Goal: Task Accomplishment & Management: Complete application form

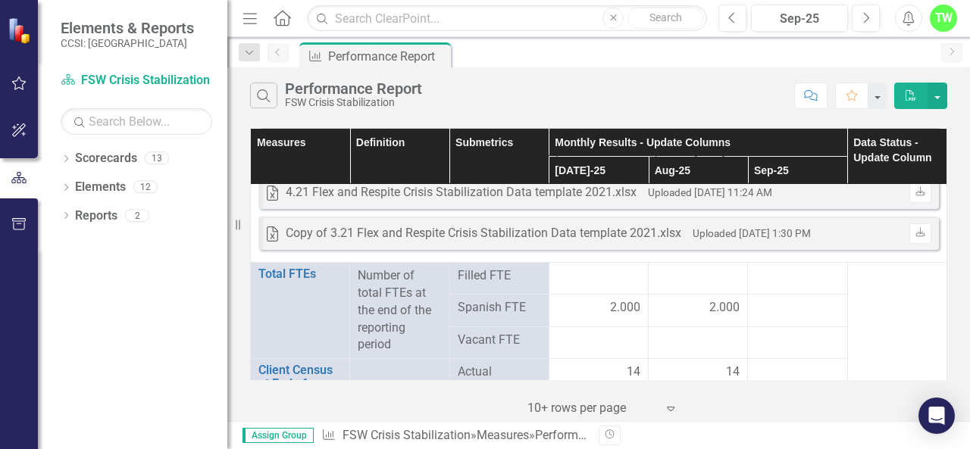
scroll to position [2123, 0]
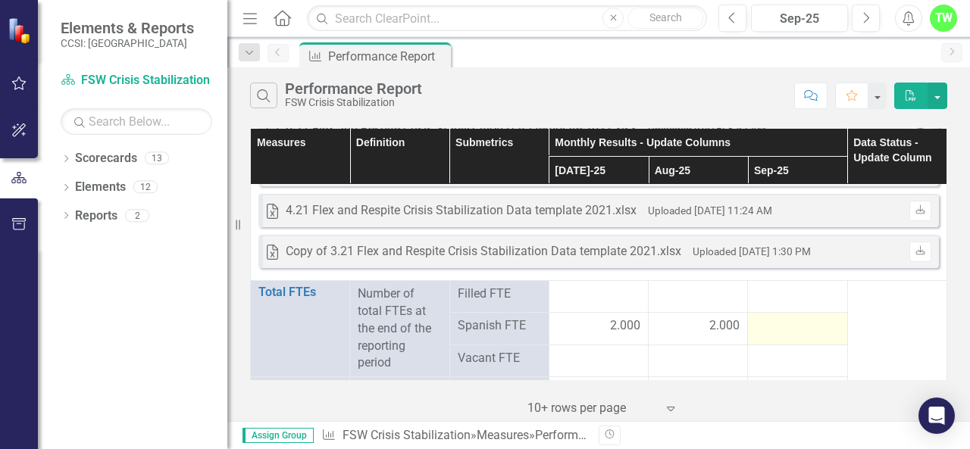
click at [759, 328] on div at bounding box center [796, 327] width 83 height 18
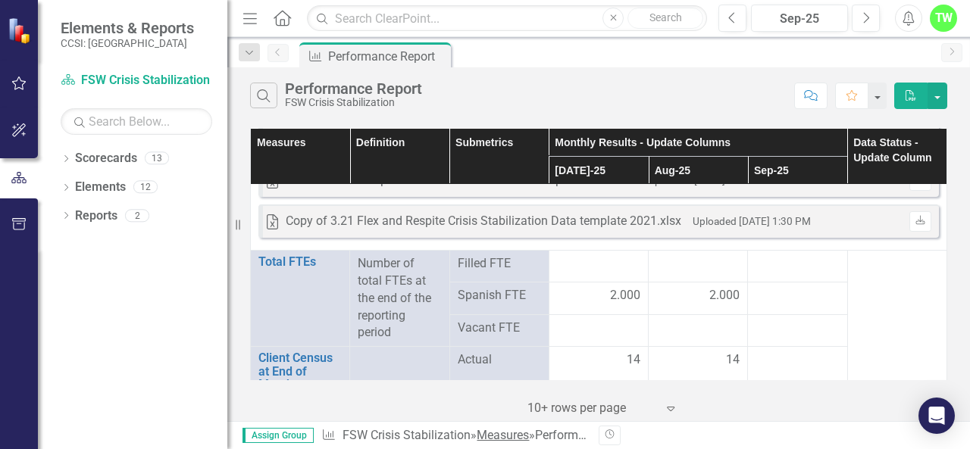
scroll to position [2184, 0]
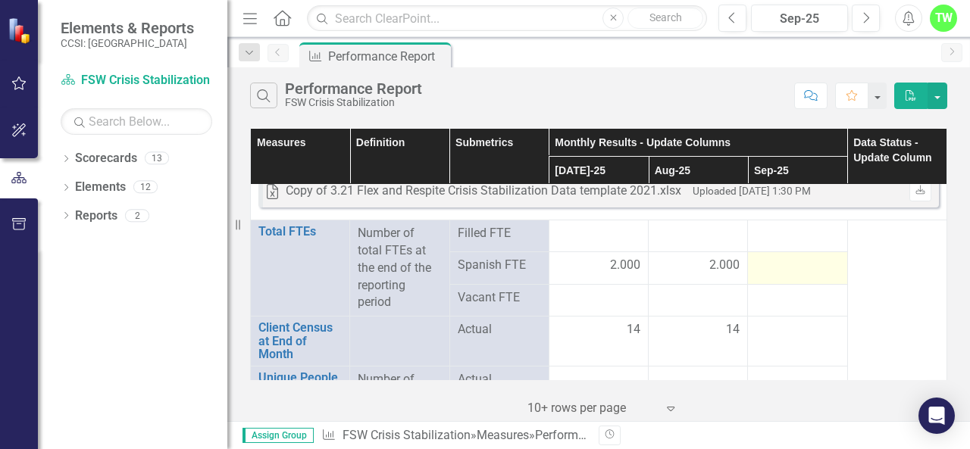
click at [762, 277] on td at bounding box center [797, 268] width 99 height 32
click at [790, 264] on div at bounding box center [796, 266] width 83 height 18
click at [755, 261] on div at bounding box center [796, 266] width 83 height 18
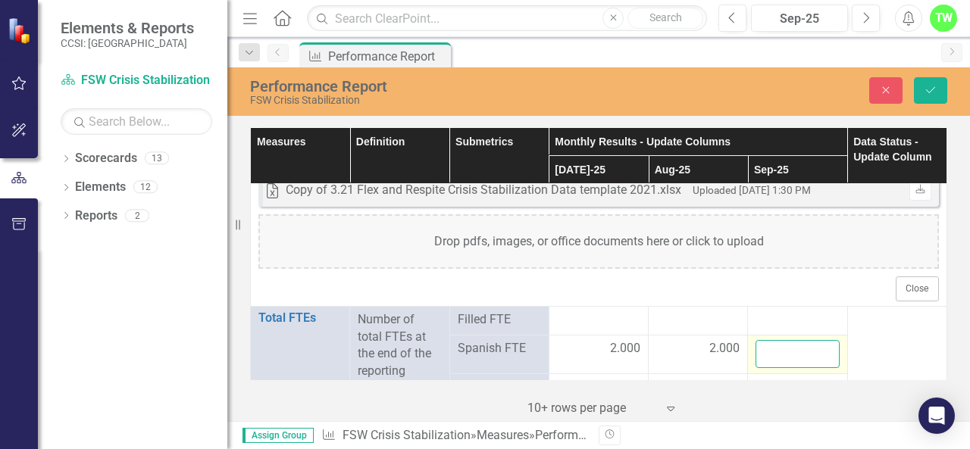
click at [775, 352] on input "number" at bounding box center [796, 354] width 83 height 28
type input "3"
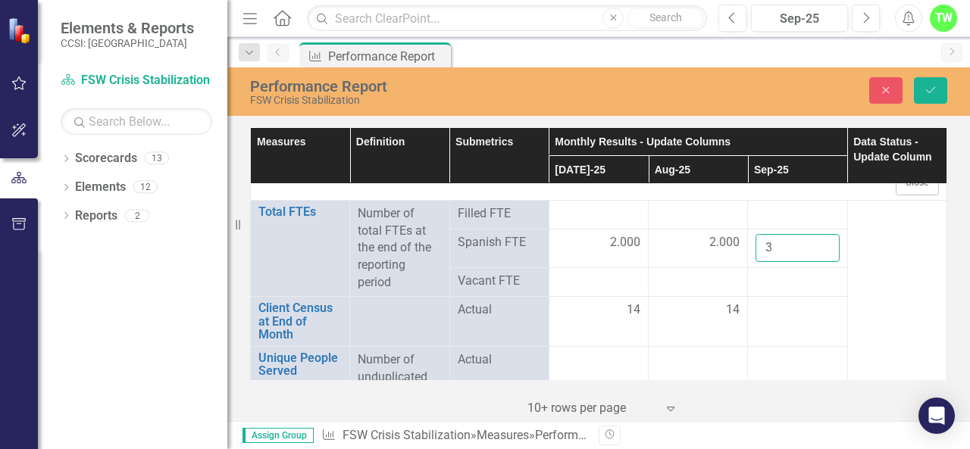
scroll to position [2278, 0]
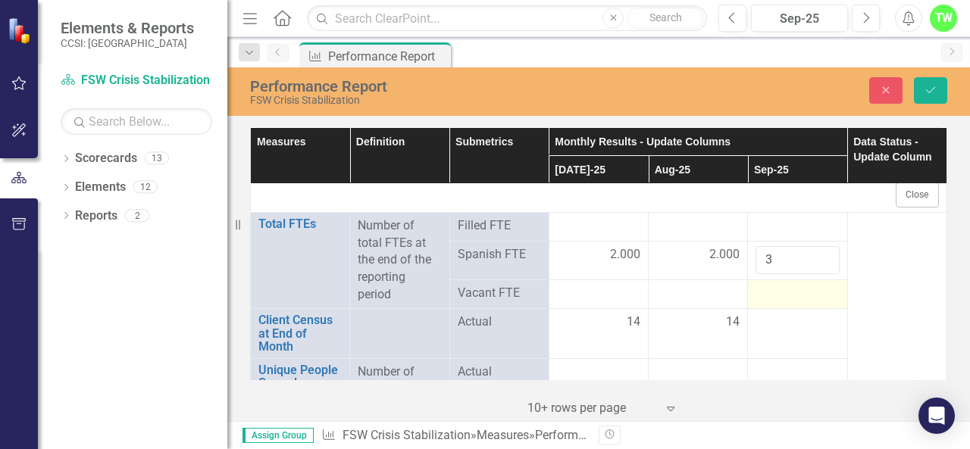
click at [755, 292] on div at bounding box center [796, 294] width 83 height 18
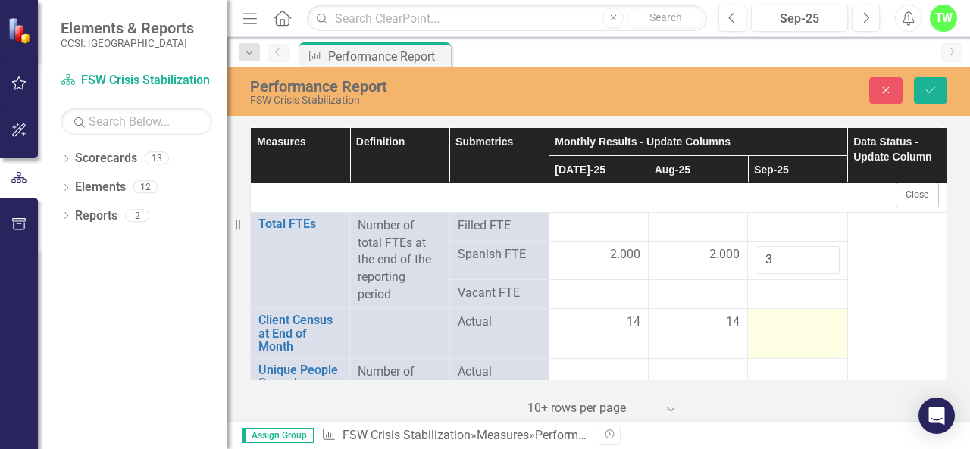
click at [760, 330] on div at bounding box center [796, 323] width 83 height 18
click at [760, 330] on input "number" at bounding box center [796, 328] width 83 height 28
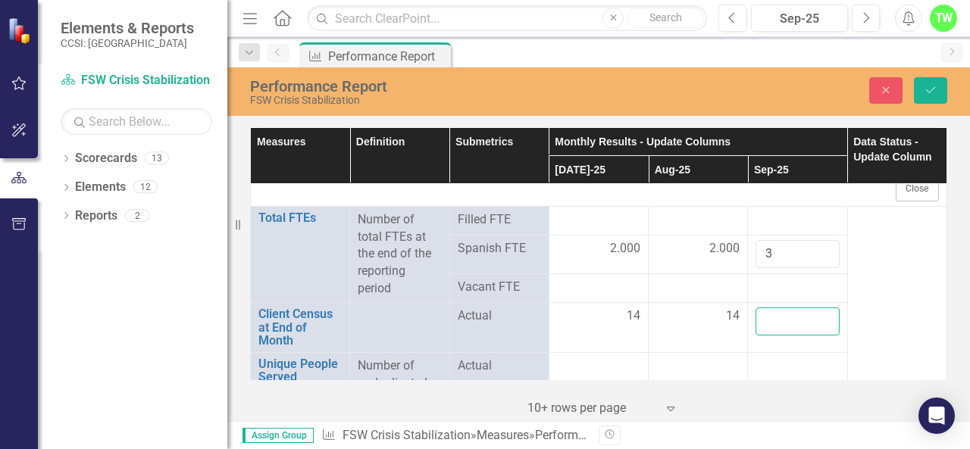
scroll to position [2290, 0]
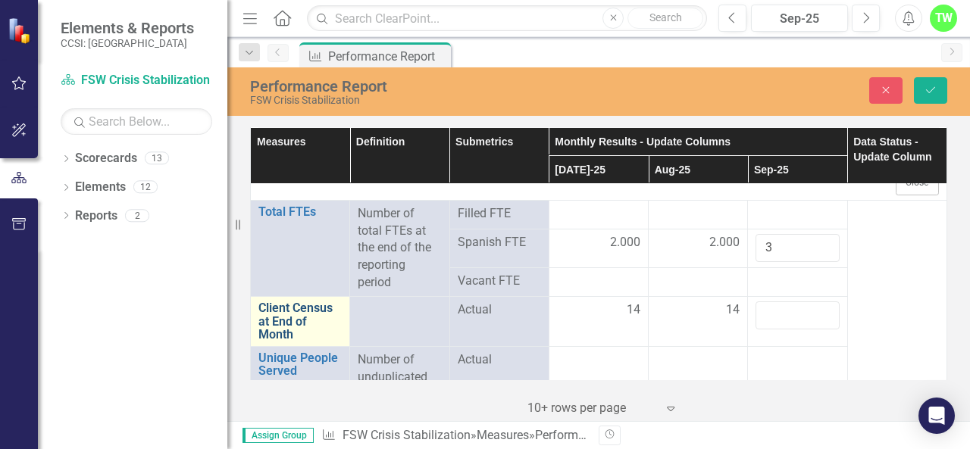
click at [285, 314] on link "Client Census at End of Month" at bounding box center [299, 322] width 83 height 40
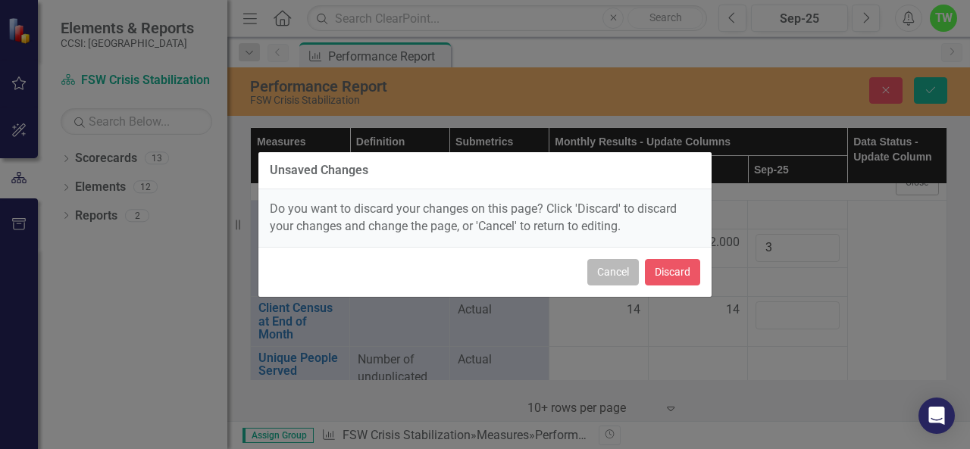
click at [609, 271] on button "Cancel" at bounding box center [613, 272] width 52 height 27
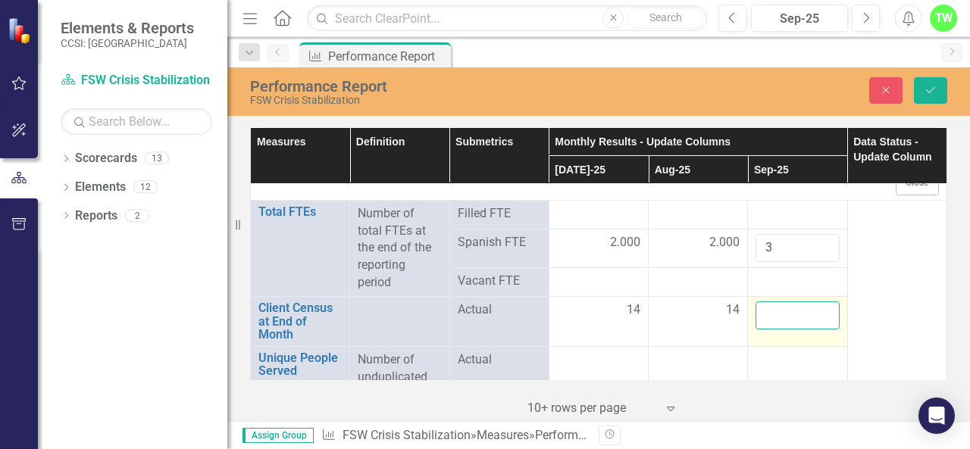
click at [765, 302] on input "number" at bounding box center [796, 316] width 83 height 28
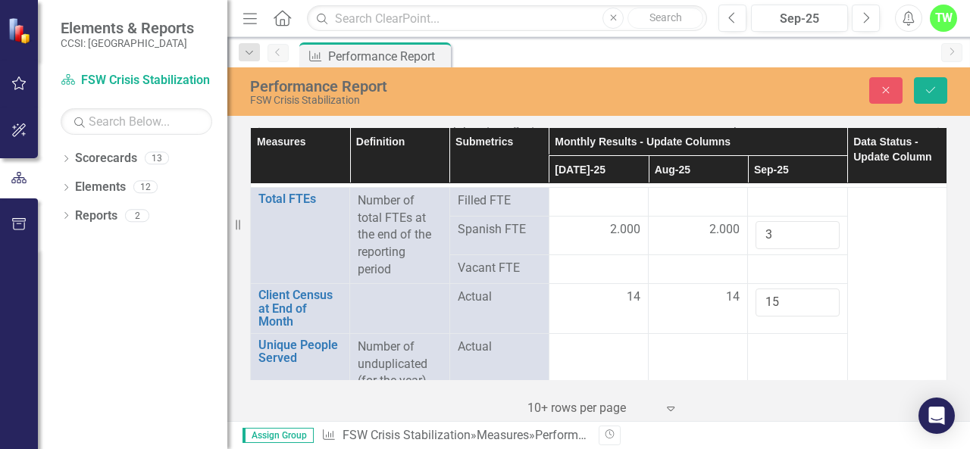
scroll to position [2309, 0]
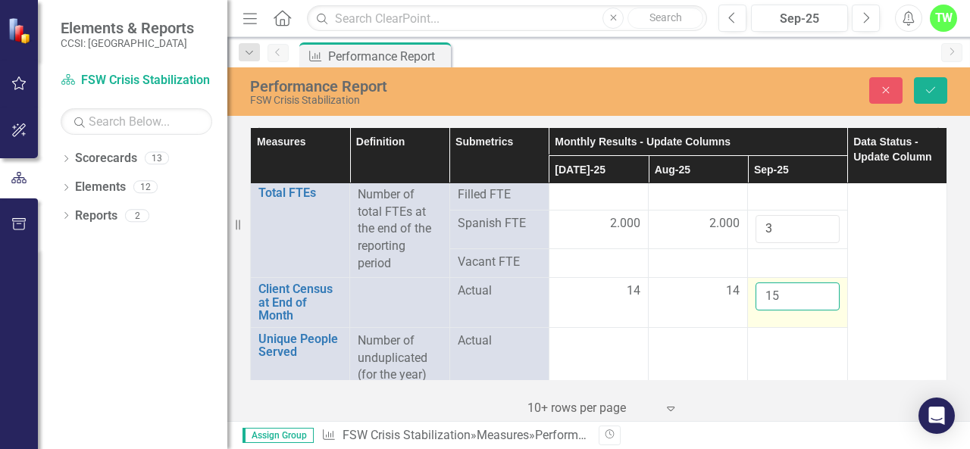
click at [782, 294] on input "15" at bounding box center [796, 297] width 83 height 28
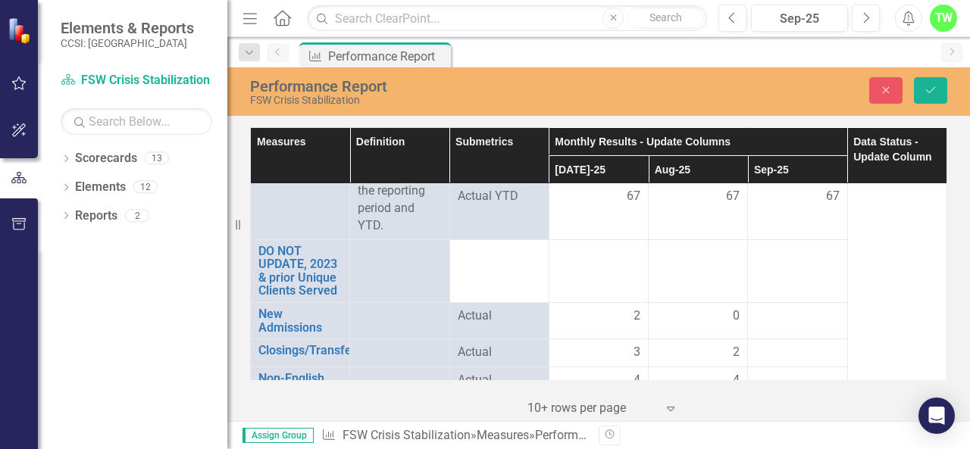
scroll to position [2652, 0]
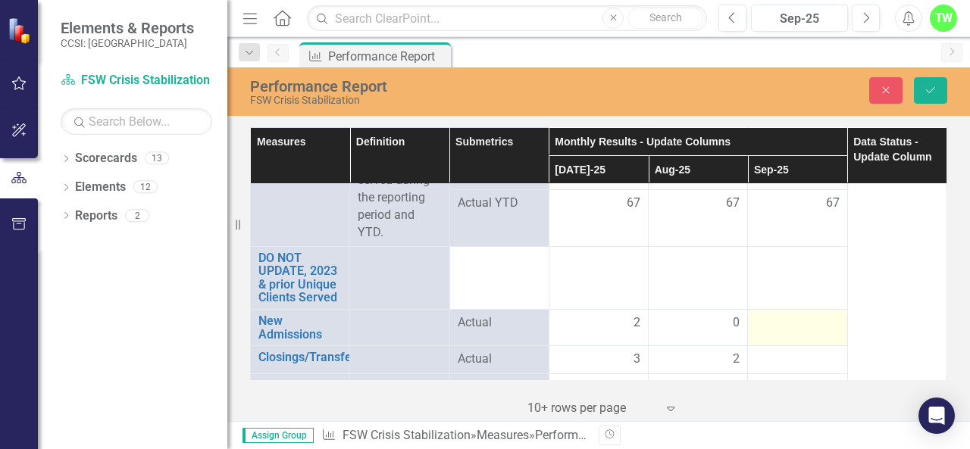
type input "10"
click at [791, 314] on div at bounding box center [796, 323] width 83 height 18
click at [770, 324] on div at bounding box center [796, 323] width 83 height 18
click at [770, 324] on input "number" at bounding box center [796, 328] width 83 height 28
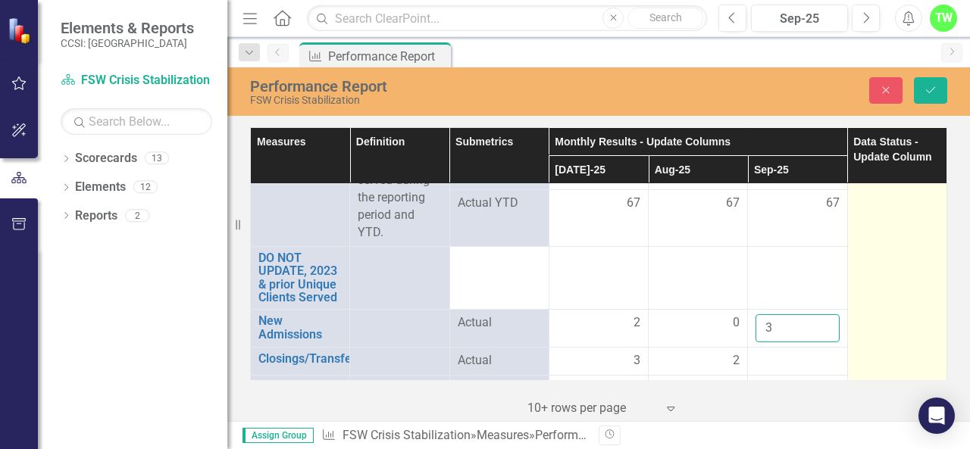
type input "3"
click at [901, 319] on td at bounding box center [896, 262] width 99 height 849
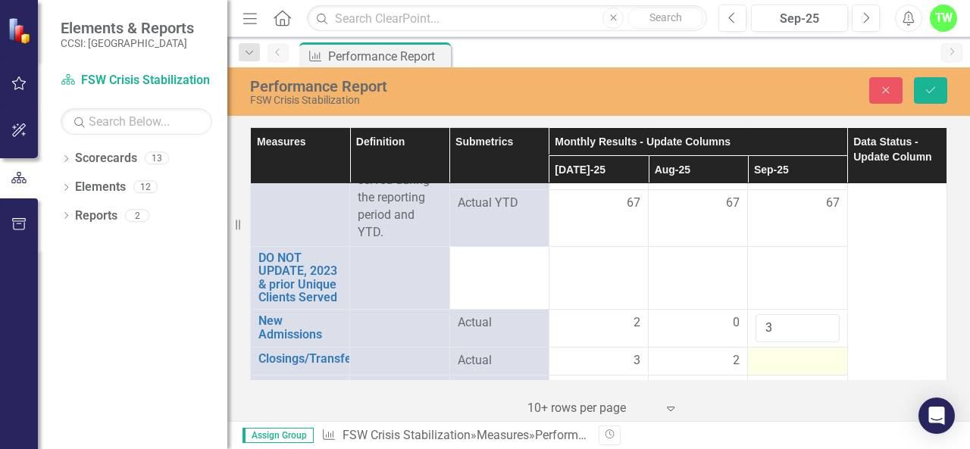
click at [770, 366] on div at bounding box center [796, 361] width 83 height 18
click at [773, 354] on div at bounding box center [796, 361] width 83 height 18
click at [773, 363] on input "number" at bounding box center [796, 366] width 83 height 28
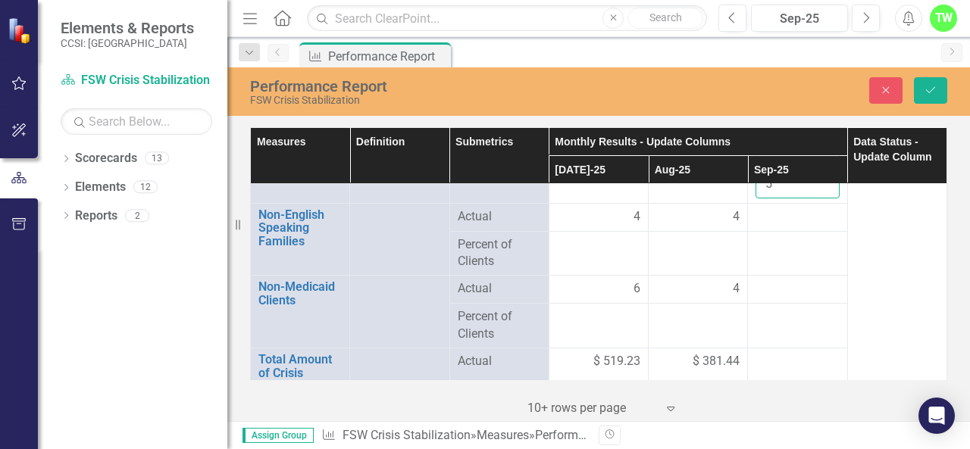
scroll to position [2789, 0]
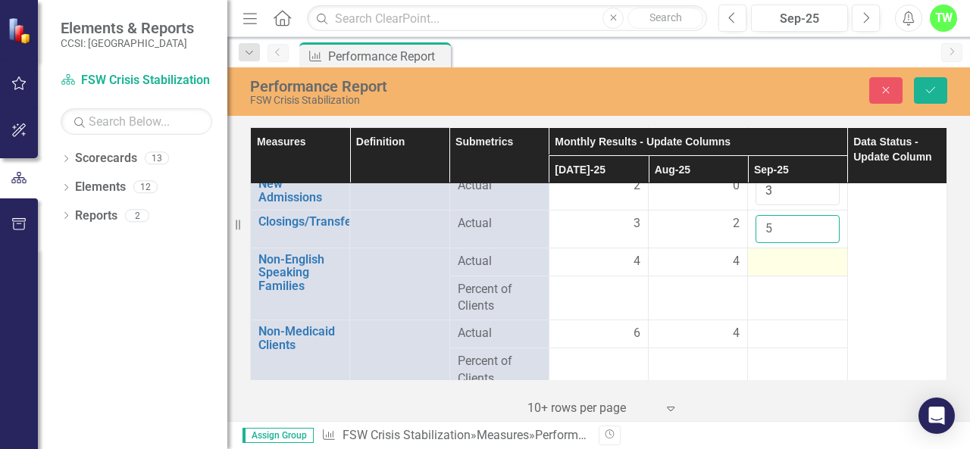
type input "5"
click at [755, 253] on div at bounding box center [796, 262] width 83 height 18
click at [777, 253] on div at bounding box center [796, 262] width 83 height 18
click at [774, 253] on div at bounding box center [796, 262] width 83 height 18
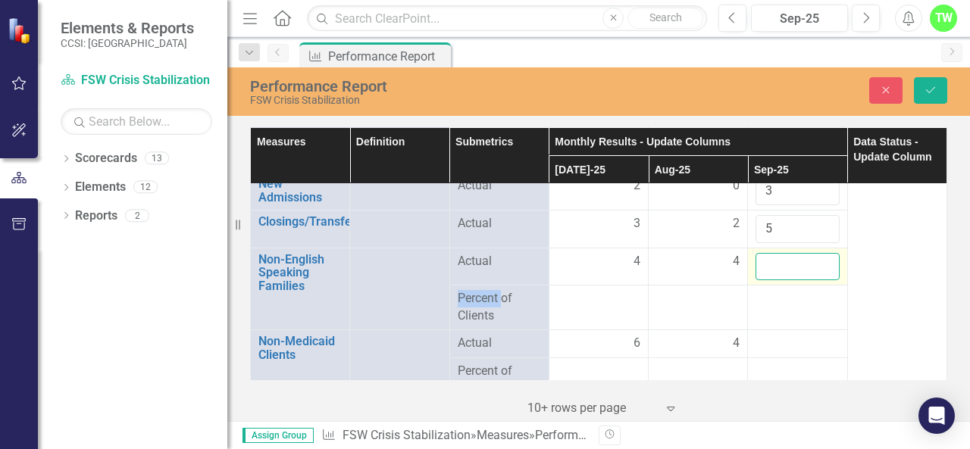
click at [777, 264] on input "number" at bounding box center [796, 267] width 83 height 28
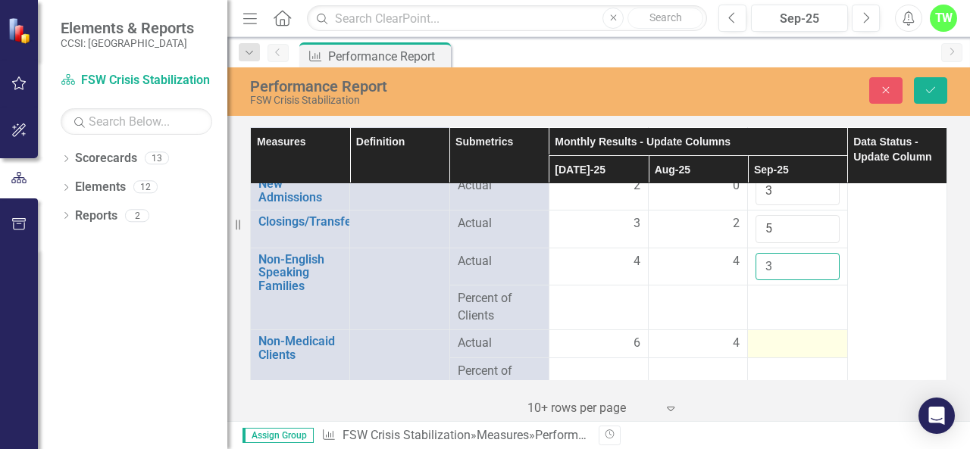
type input "3"
click at [770, 335] on div at bounding box center [796, 344] width 83 height 18
click at [770, 335] on input "number" at bounding box center [796, 349] width 83 height 28
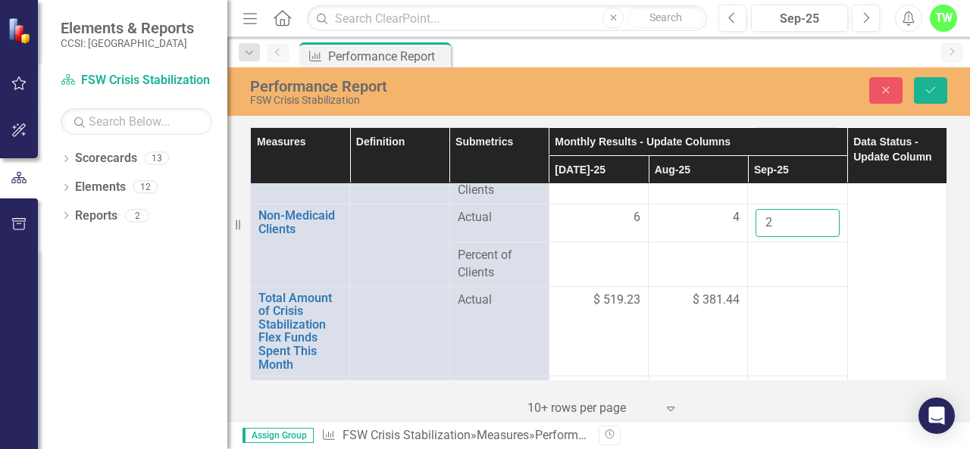
scroll to position [2928, 0]
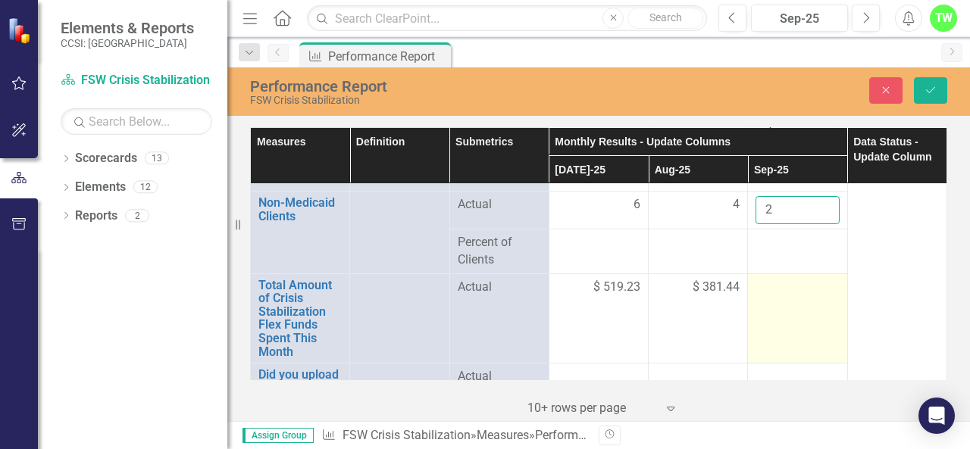
type input "2"
click at [764, 286] on div at bounding box center [796, 288] width 83 height 18
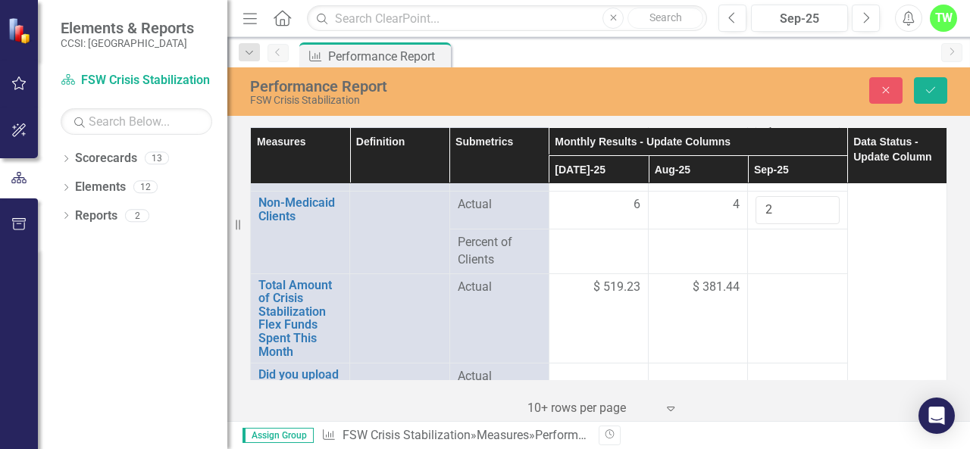
click at [798, 263] on td at bounding box center [797, 252] width 99 height 45
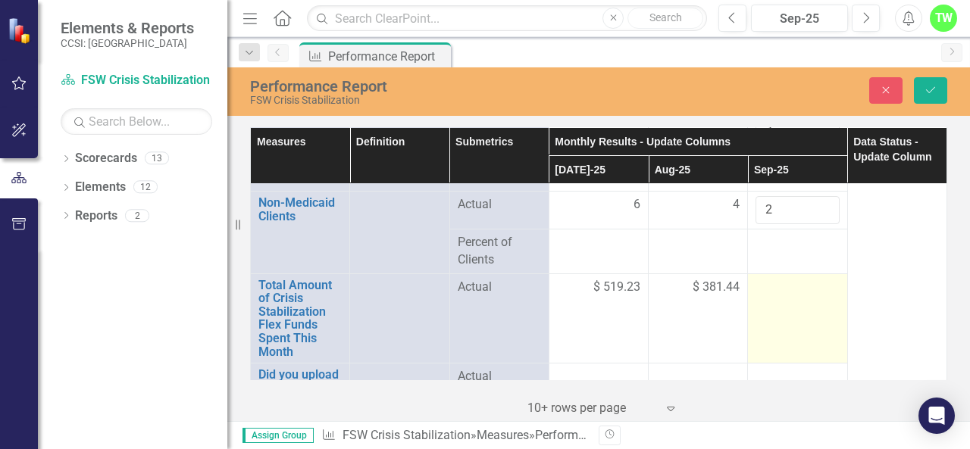
click at [774, 274] on td at bounding box center [797, 319] width 99 height 90
drag, startPoint x: 774, startPoint y: 271, endPoint x: 784, endPoint y: 275, distance: 9.9
click at [784, 279] on div at bounding box center [796, 288] width 83 height 18
click at [774, 283] on input "number" at bounding box center [796, 293] width 83 height 28
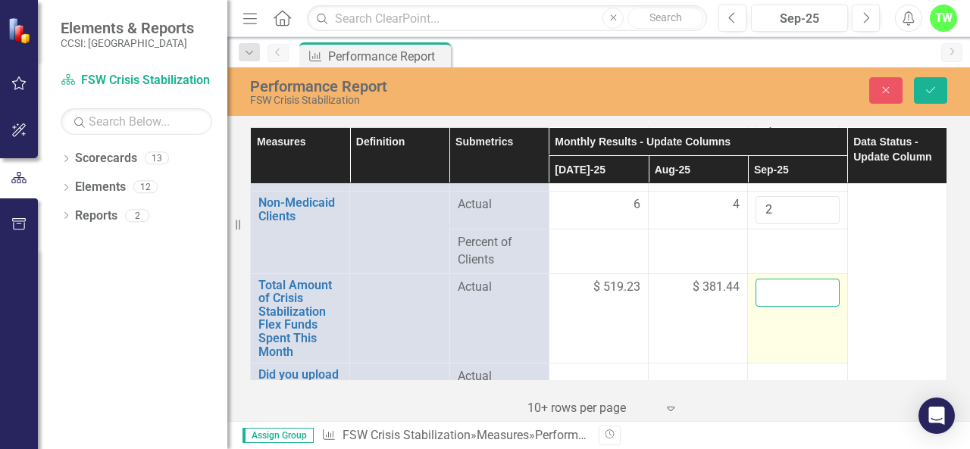
paste input "1664.65"
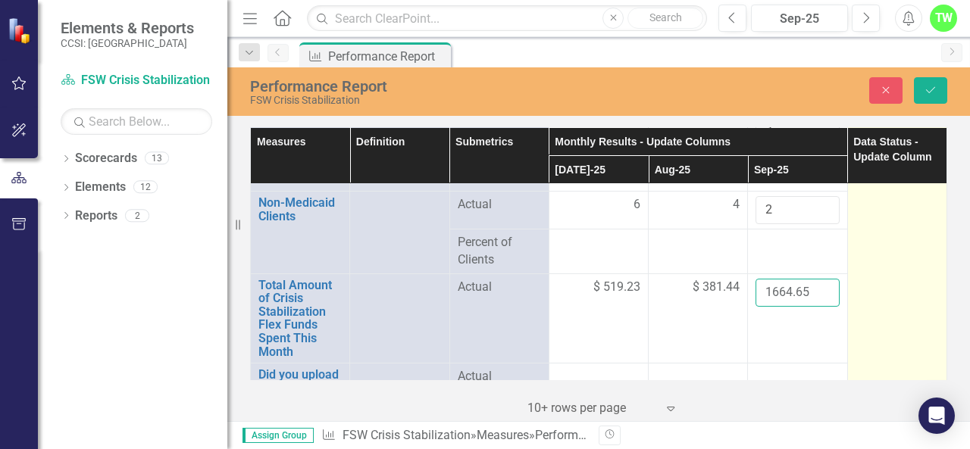
type input "1664.65"
click at [909, 297] on td at bounding box center [896, 0] width 99 height 877
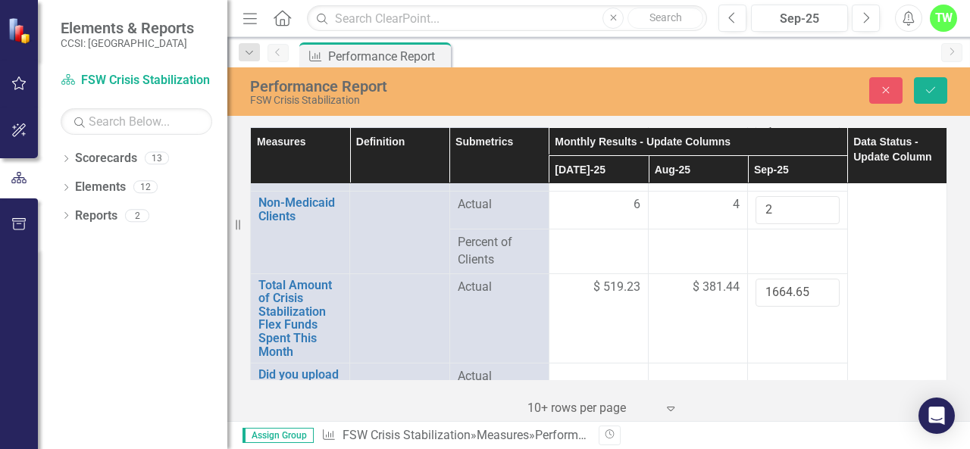
scroll to position [2980, 0]
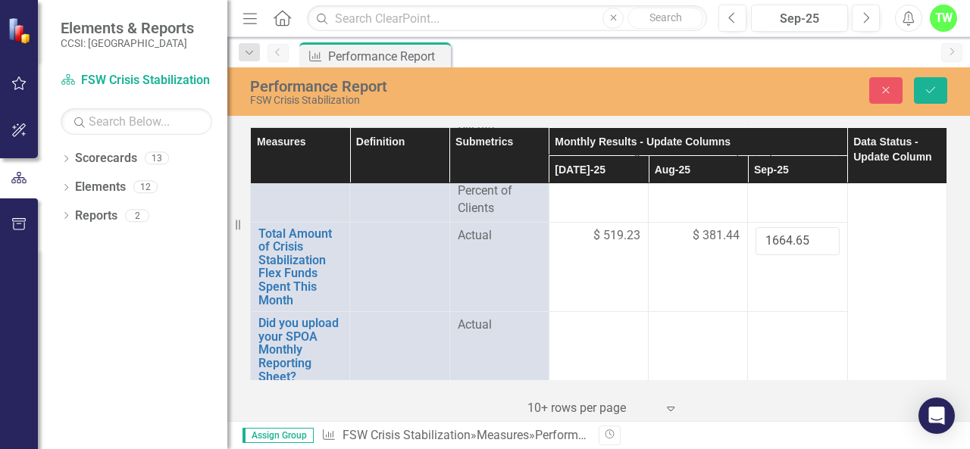
click at [677, 393] on div "‹ Previous 1 (current) › Next 10+ rows per page Expand" at bounding box center [598, 402] width 697 height 37
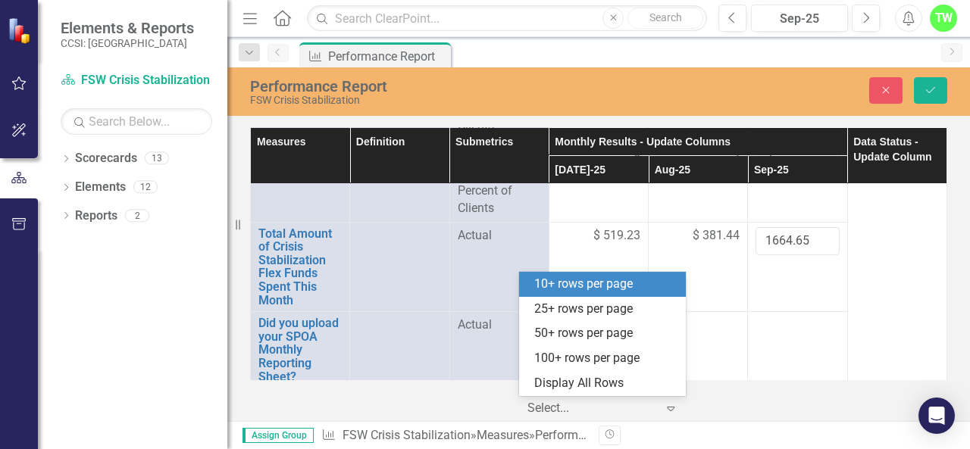
drag, startPoint x: 668, startPoint y: 402, endPoint x: 659, endPoint y: 389, distance: 16.4
click at [659, 389] on div "Elements & Reports CCSI: Westchester Scorecard FSW Crisis Stabilization Search …" at bounding box center [485, 224] width 970 height 449
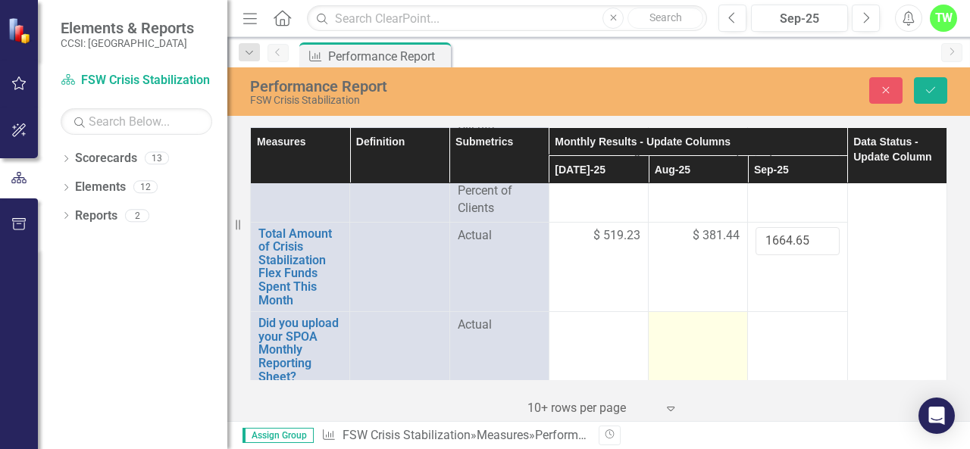
click at [734, 374] on td at bounding box center [698, 350] width 99 height 77
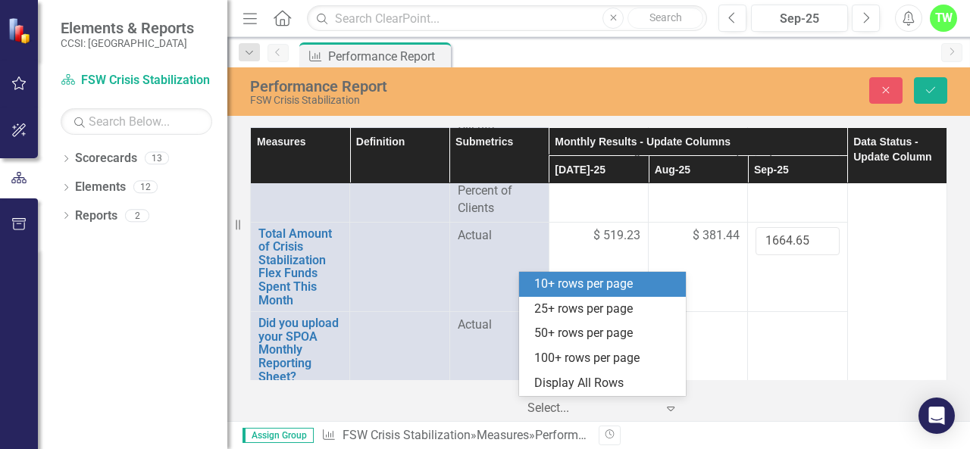
click at [663, 409] on icon "Expand" at bounding box center [670, 408] width 15 height 12
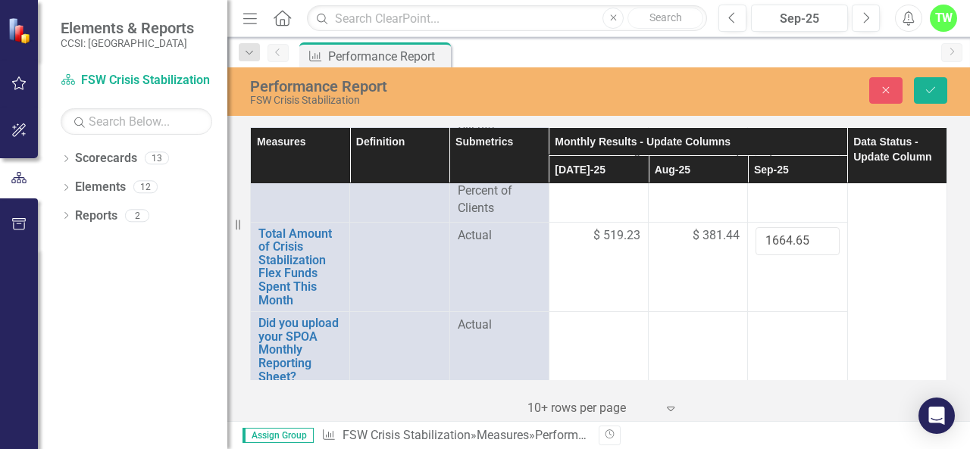
click at [963, 219] on div "Measures Definition Submetrics Monthly Results - Update Columns Data Status - U…" at bounding box center [598, 273] width 743 height 298
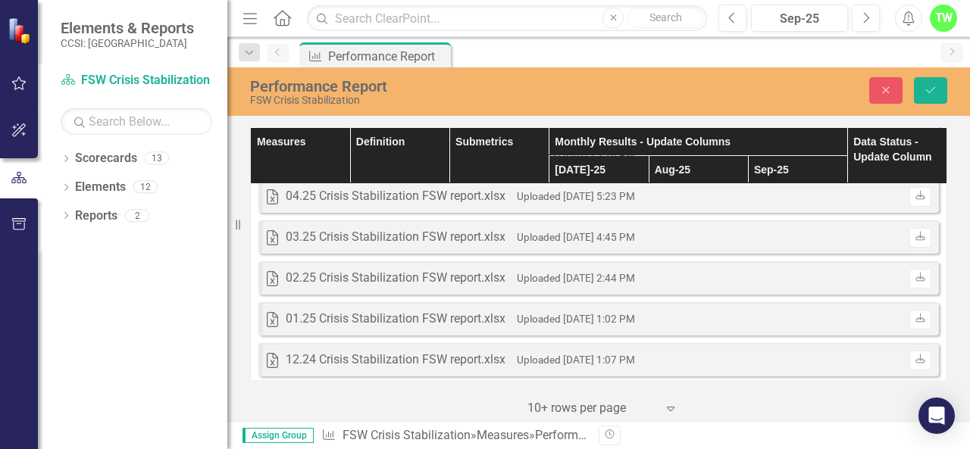
scroll to position [0, 0]
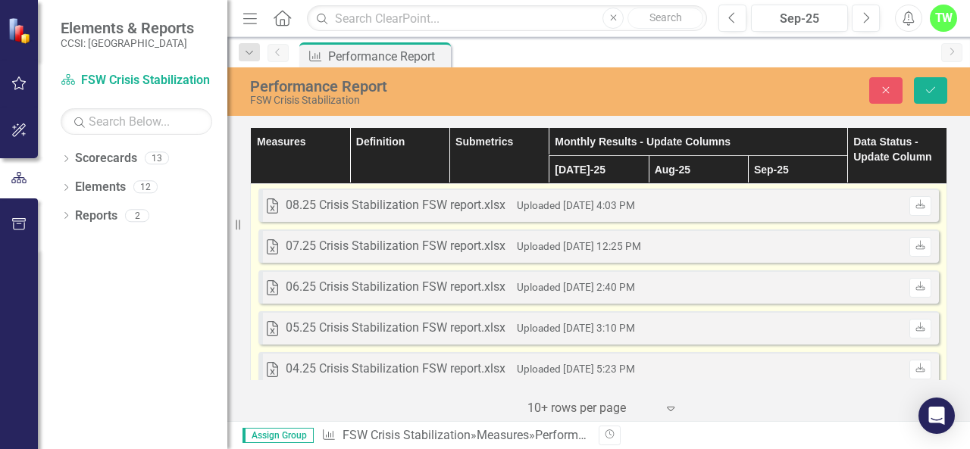
click at [659, 202] on div "Excel 08.25 Crisis Stabilization FSW report.xlsx Uploaded Sep 8, 2025 4:03 PM D…" at bounding box center [598, 205] width 680 height 33
click at [915, 202] on icon "Download" at bounding box center [920, 205] width 11 height 9
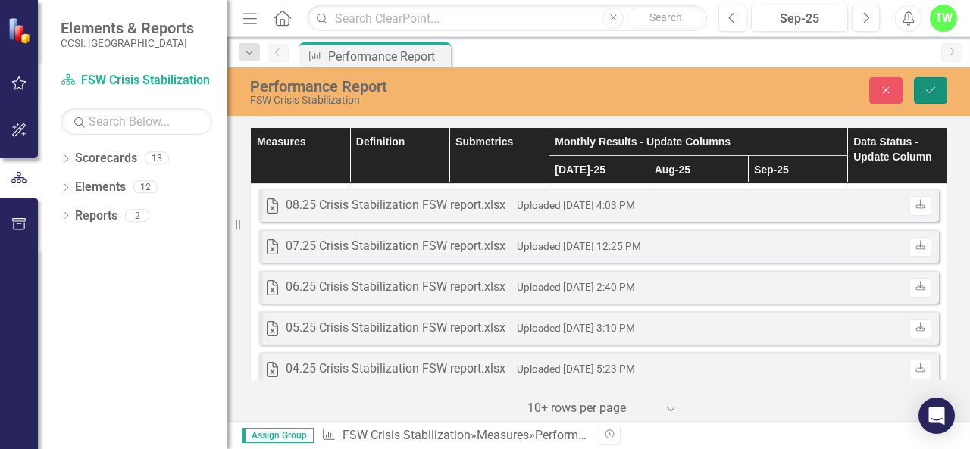
click at [928, 94] on icon "Save" at bounding box center [931, 90] width 14 height 11
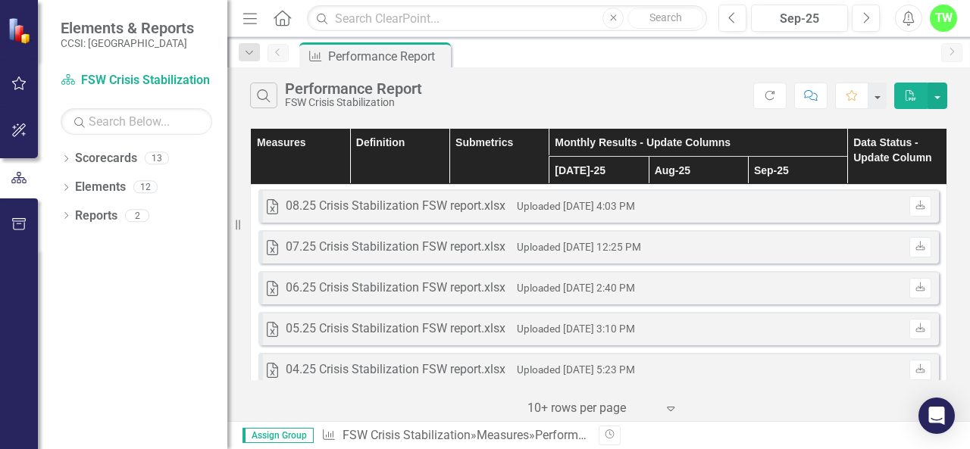
click at [910, 92] on icon "button" at bounding box center [911, 95] width 11 height 11
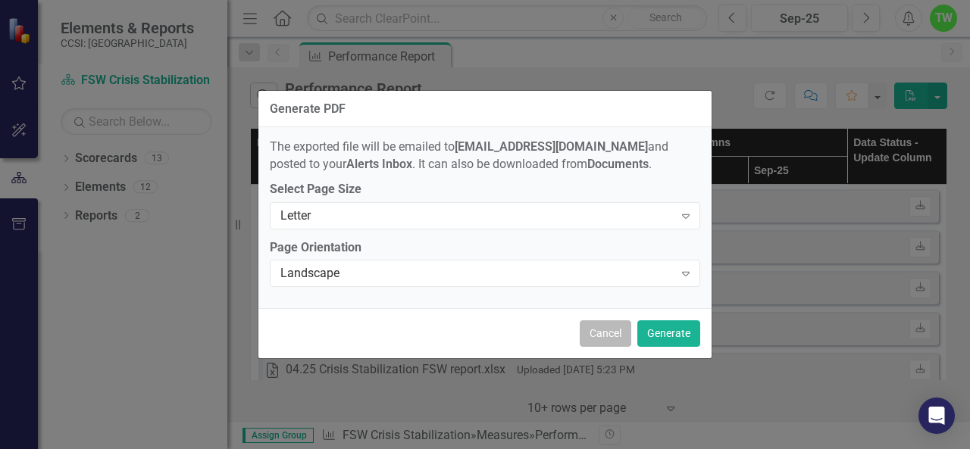
click at [596, 342] on button "Cancel" at bounding box center [606, 334] width 52 height 27
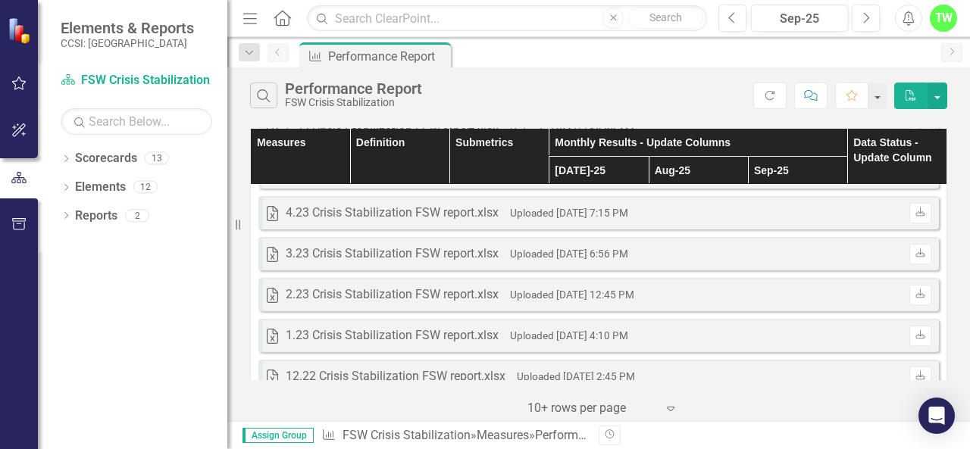
scroll to position [1393, 0]
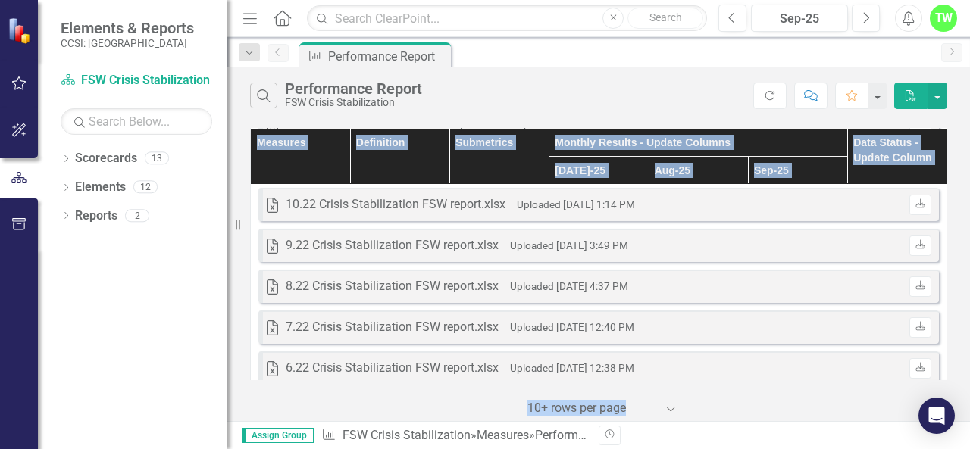
drag, startPoint x: 961, startPoint y: 253, endPoint x: 969, endPoint y: 378, distance: 125.3
click at [969, 386] on div "Measures Definition Submetrics Monthly Results - Update Columns Data Status - U…" at bounding box center [598, 272] width 743 height 297
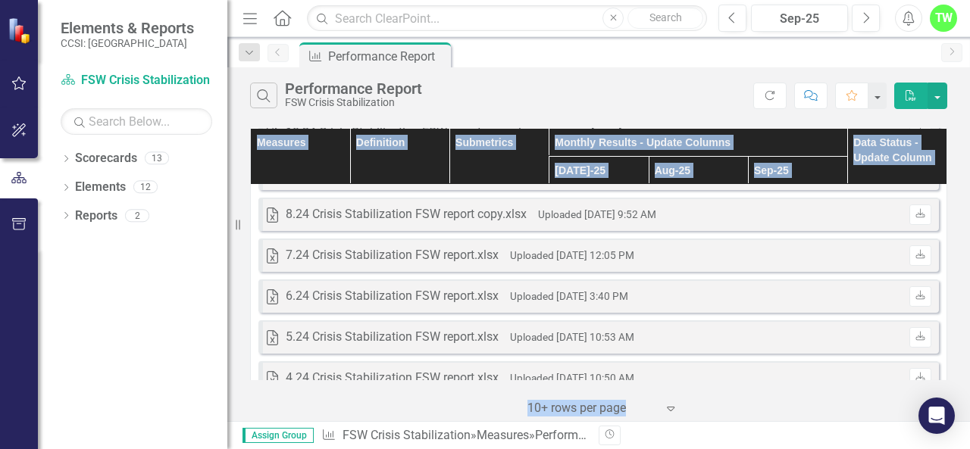
scroll to position [0, 0]
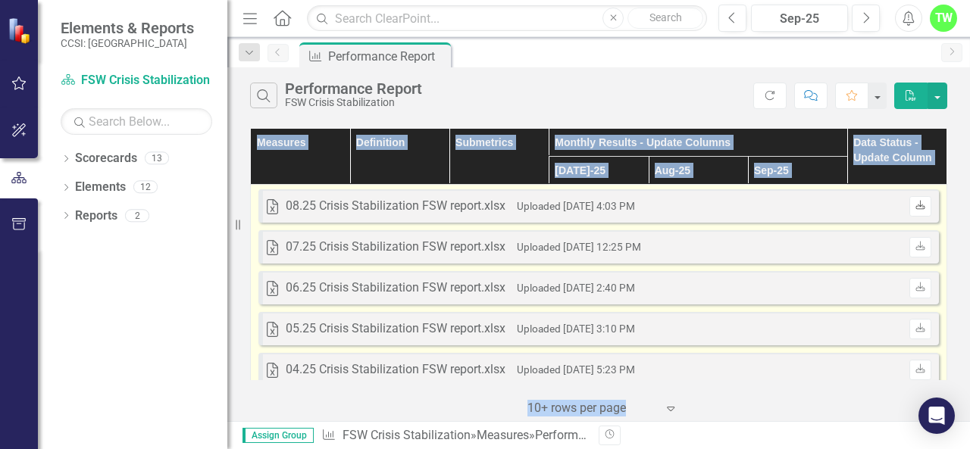
click at [915, 208] on icon "Download" at bounding box center [920, 206] width 11 height 9
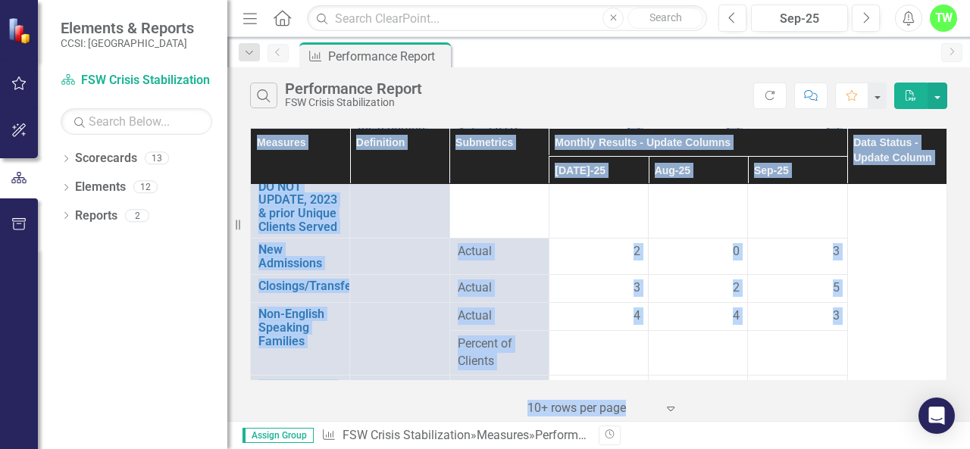
scroll to position [2630, 0]
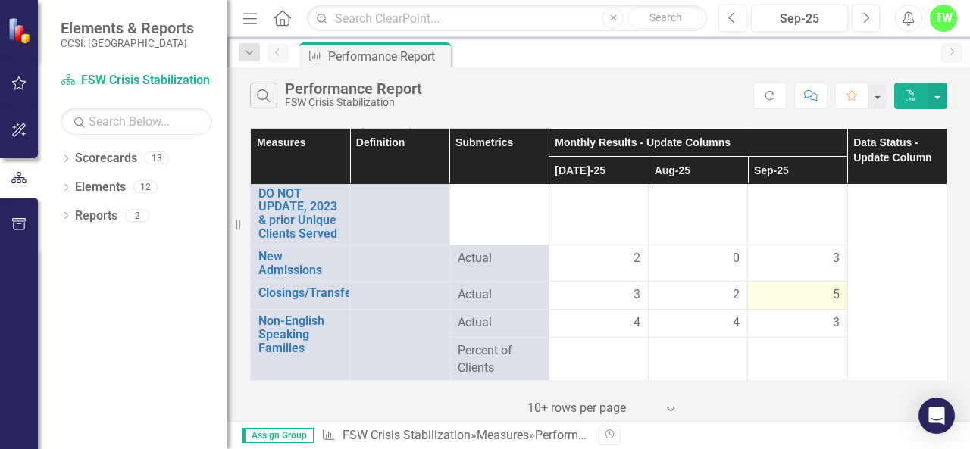
click at [805, 295] on div "5" at bounding box center [796, 294] width 83 height 17
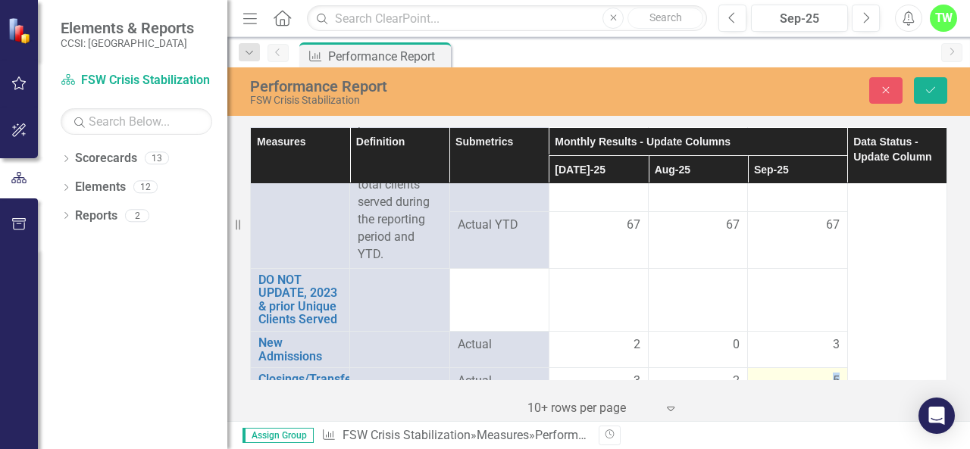
click at [805, 295] on td at bounding box center [797, 299] width 99 height 63
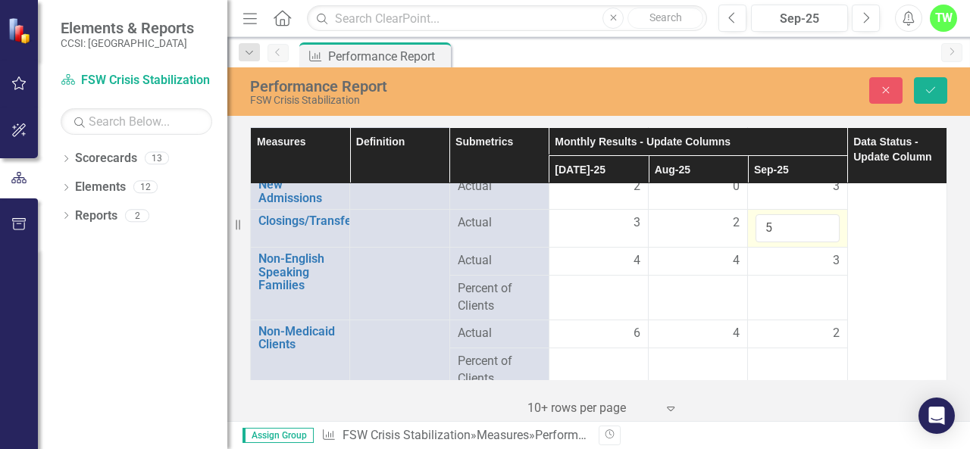
scroll to position [2801, 0]
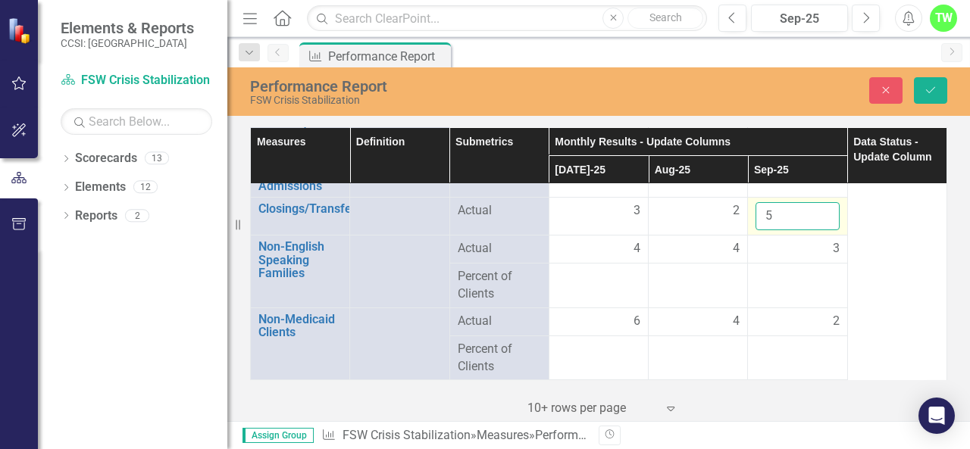
click at [769, 213] on input "5" at bounding box center [796, 216] width 83 height 28
type input "4"
click at [949, 93] on div "Close Save" at bounding box center [815, 90] width 286 height 27
click at [932, 89] on icon "Save" at bounding box center [931, 90] width 14 height 11
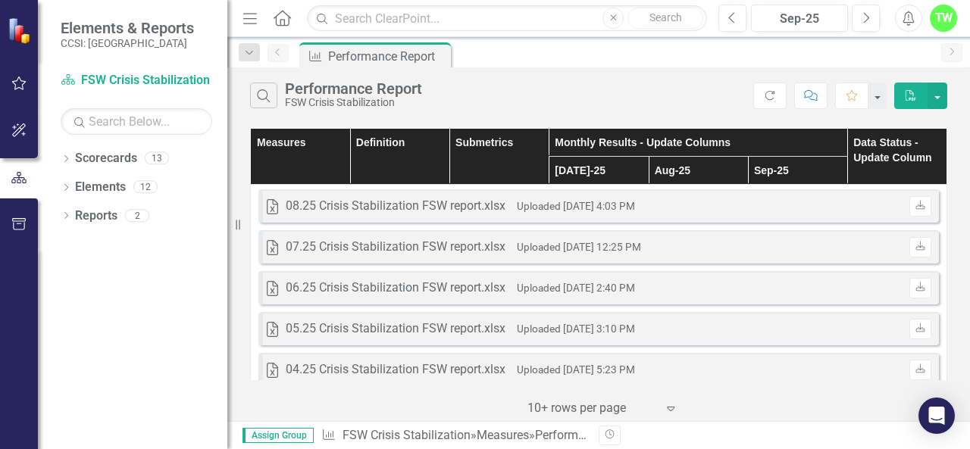
click at [934, 136] on th "Data Status - Update Column" at bounding box center [896, 157] width 99 height 56
click at [969, 133] on div "Measures Definition Submetrics Monthly Results - Update Columns Data Status - U…" at bounding box center [598, 272] width 743 height 297
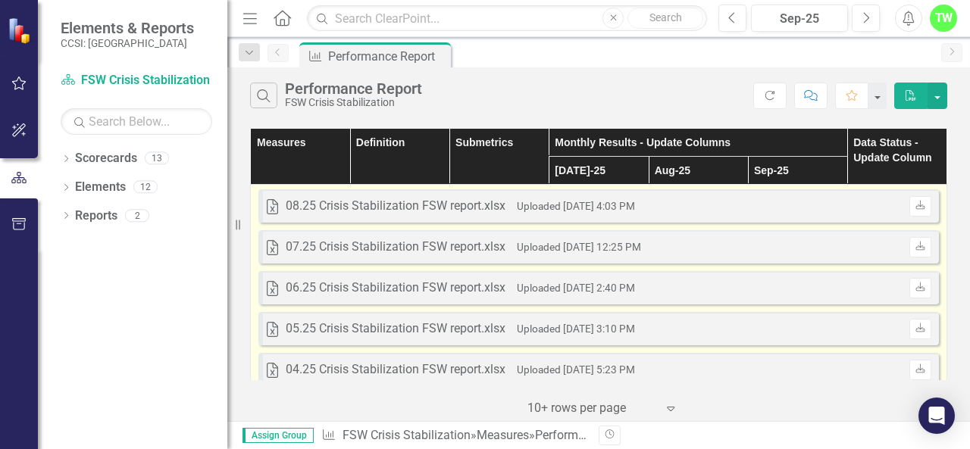
click at [549, 211] on small "Uploaded Sep 8, 2025 4:03 PM" at bounding box center [576, 206] width 118 height 12
click at [915, 207] on icon "Download" at bounding box center [920, 206] width 11 height 9
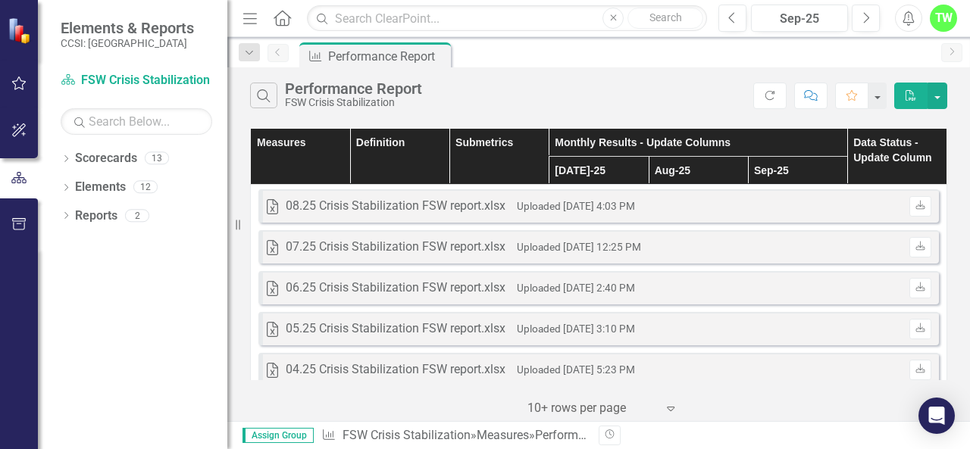
click at [68, 258] on div "Dropdown Scorecards 13 Dropdown Family Services Of Westchester, Inc. FSW Crisis…" at bounding box center [132, 297] width 189 height 303
click at [935, 95] on button "button" at bounding box center [938, 96] width 20 height 27
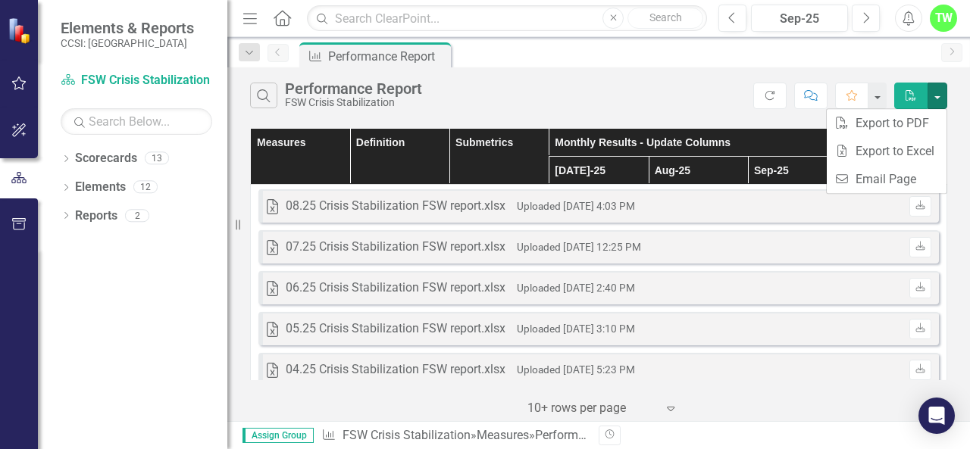
click at [640, 95] on div "Search Performance Report FSW Crisis Stabilization" at bounding box center [501, 96] width 503 height 26
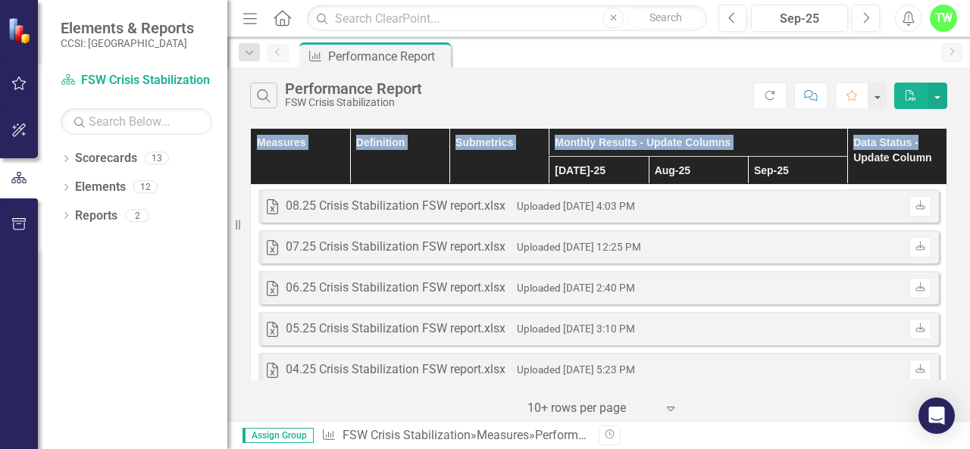
drag, startPoint x: 935, startPoint y: 143, endPoint x: 943, endPoint y: 216, distance: 73.2
click at [948, 253] on div "Measures Definition Submetrics Monthly Results - Update Columns Data Status - U…" at bounding box center [598, 272] width 743 height 297
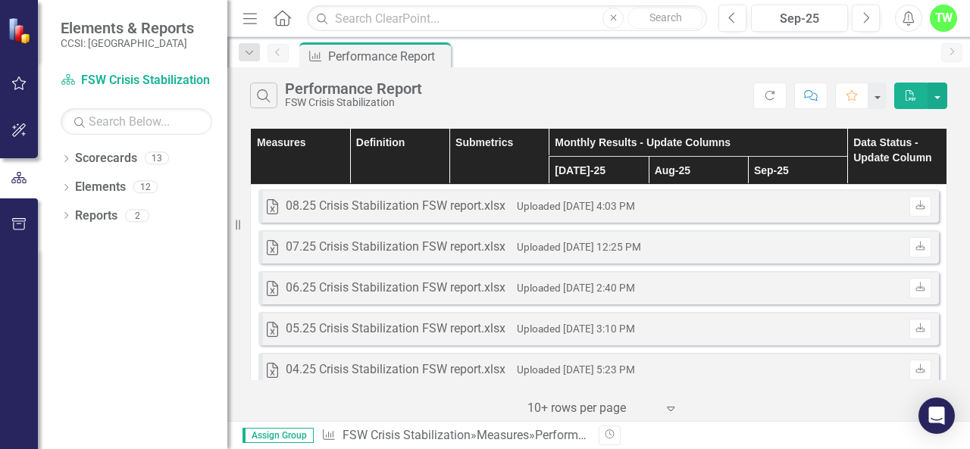
click at [693, 108] on div "Search Performance Report FSW Crisis Stabilization" at bounding box center [501, 96] width 503 height 26
click at [914, 97] on icon "PDF" at bounding box center [911, 95] width 14 height 11
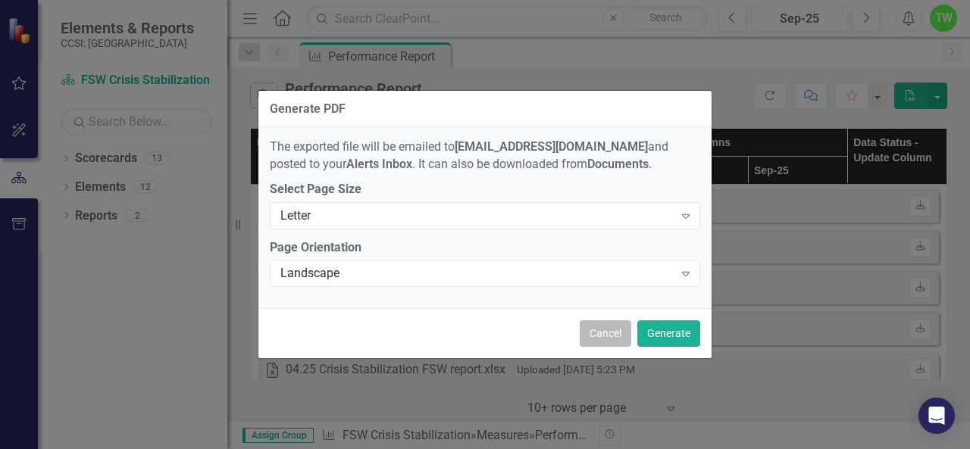
click at [604, 332] on button "Cancel" at bounding box center [606, 334] width 52 height 27
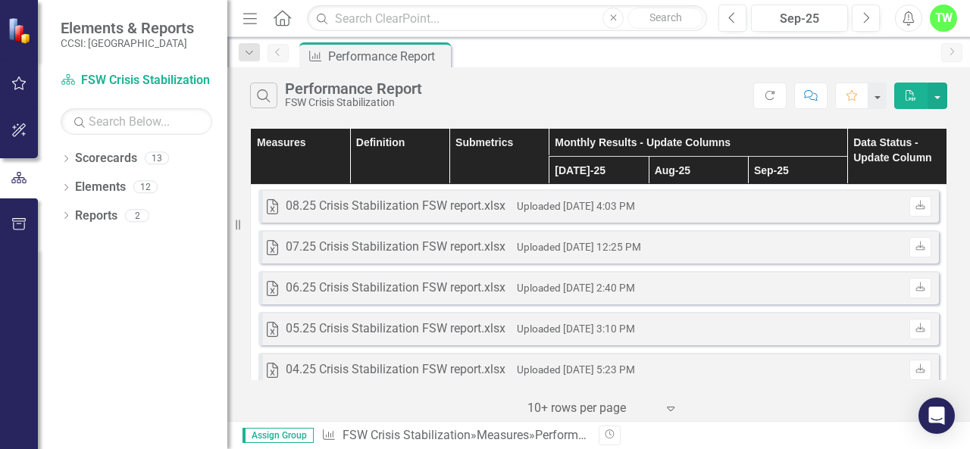
click at [868, 160] on th "Data Status - Update Column" at bounding box center [896, 157] width 99 height 56
click at [27, 220] on icon "button" at bounding box center [19, 224] width 16 height 12
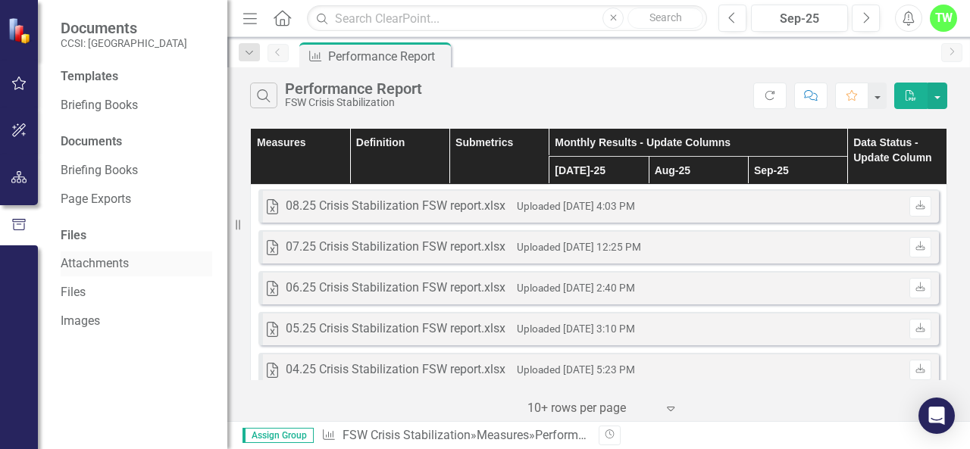
click at [100, 272] on link "Attachments" at bounding box center [137, 263] width 152 height 17
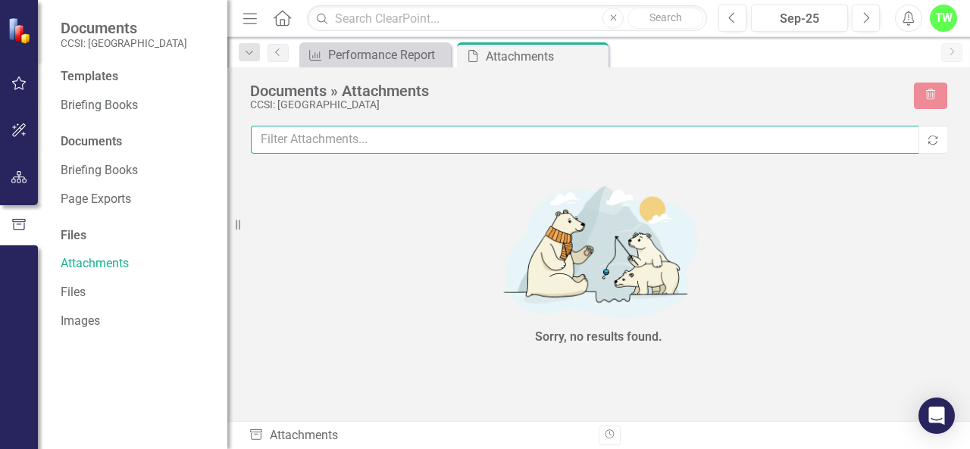
click at [300, 145] on input "text" at bounding box center [585, 140] width 668 height 28
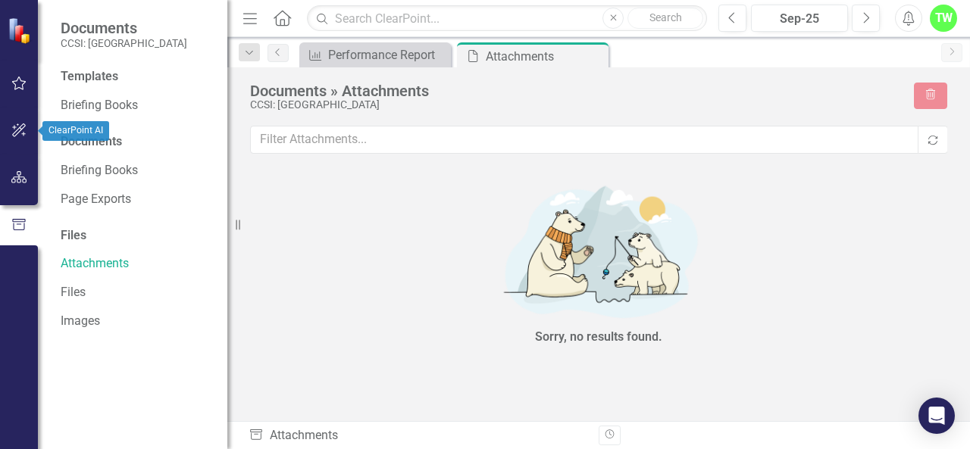
click at [25, 117] on button "button" at bounding box center [19, 131] width 34 height 32
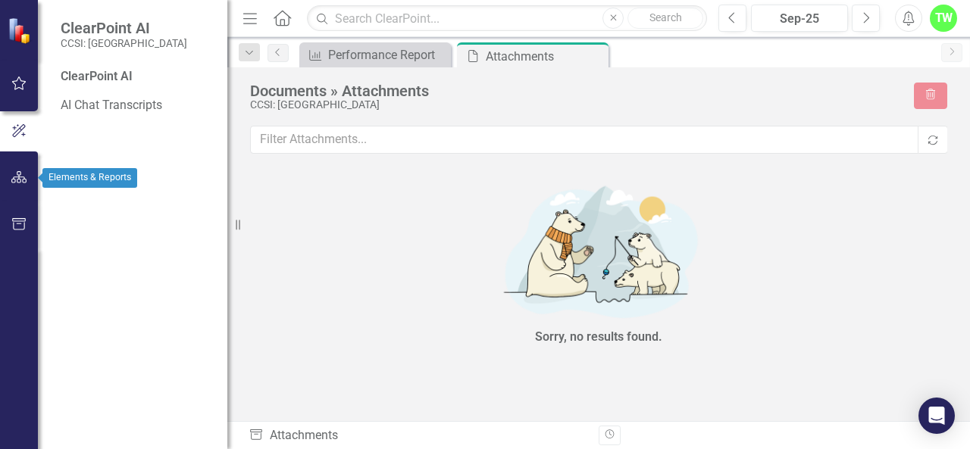
click at [17, 187] on button "button" at bounding box center [19, 178] width 34 height 32
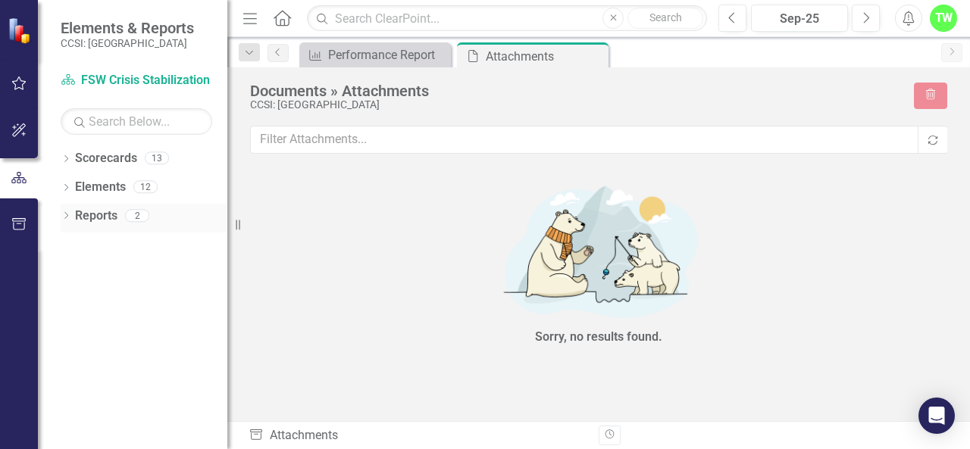
click at [103, 222] on link "Reports" at bounding box center [96, 216] width 42 height 17
click at [118, 89] on link "Scorecard FSW Crisis Stabilization" at bounding box center [137, 80] width 152 height 17
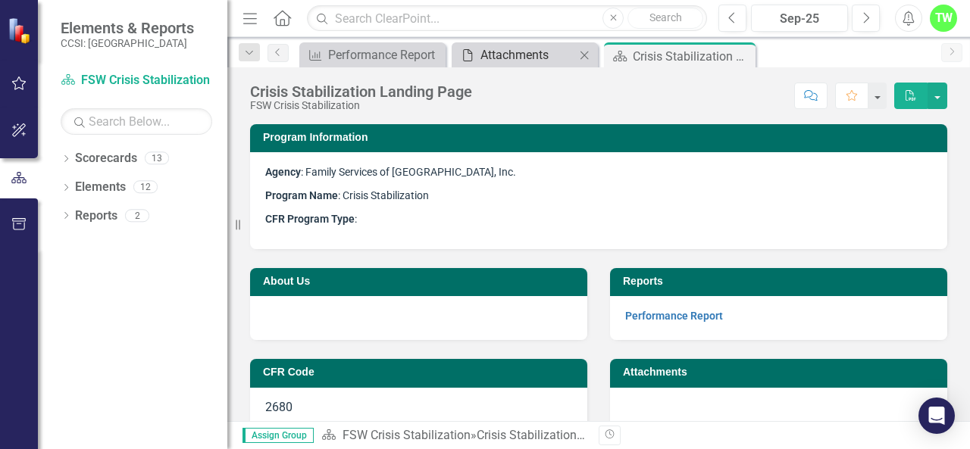
click at [529, 61] on div "Attachments" at bounding box center [527, 54] width 95 height 19
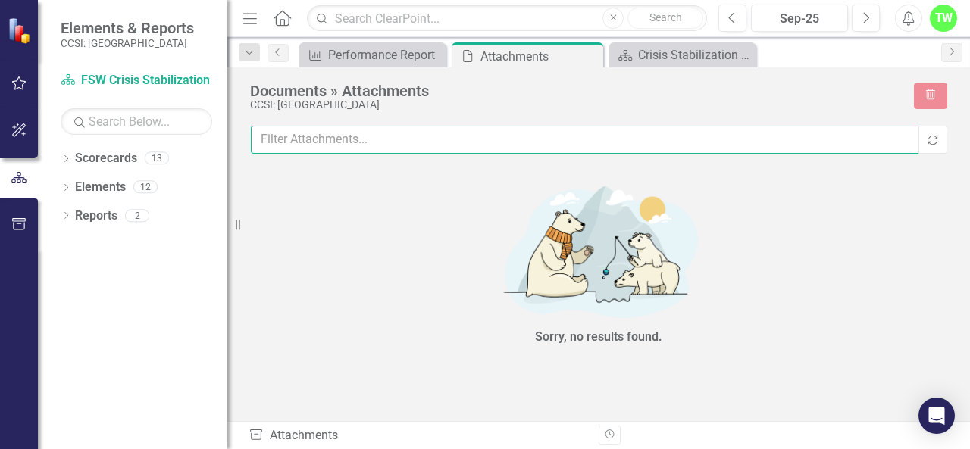
click at [721, 142] on input "text" at bounding box center [585, 140] width 668 height 28
type input "h"
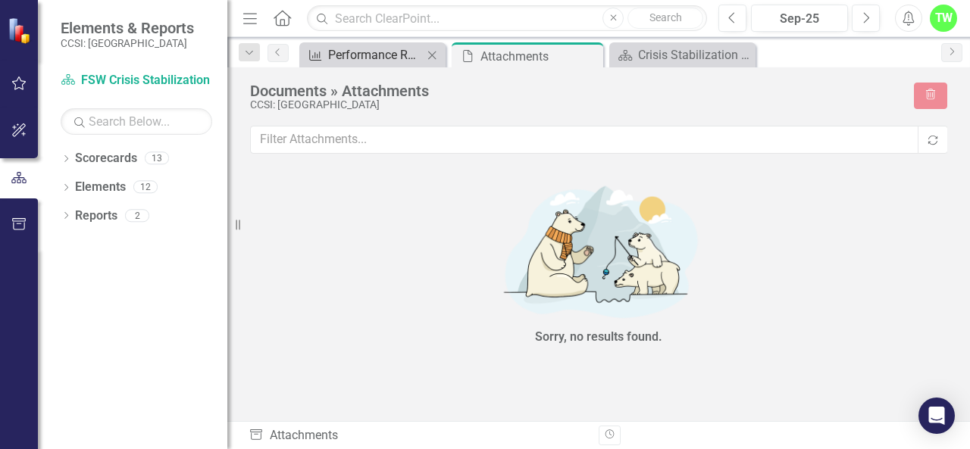
click at [316, 52] on icon "Measure" at bounding box center [315, 55] width 15 height 12
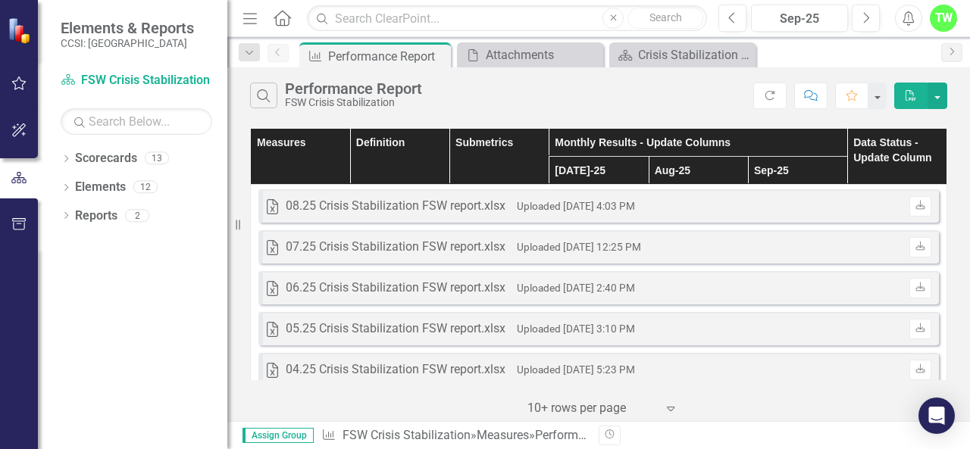
drag, startPoint x: 941, startPoint y: 136, endPoint x: 958, endPoint y: 143, distance: 18.0
drag, startPoint x: 958, startPoint y: 143, endPoint x: 128, endPoint y: 390, distance: 865.8
click at [128, 390] on div "Dropdown Scorecards 13 Dropdown Family Services Of Westchester, Inc. FSW Crisis…" at bounding box center [132, 297] width 189 height 303
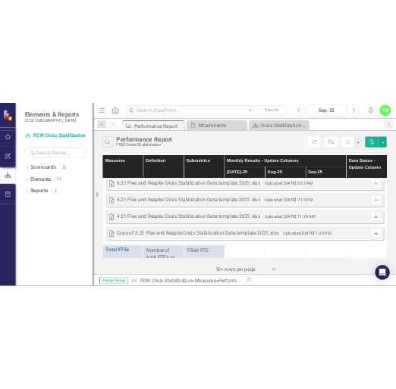
scroll to position [2079, 0]
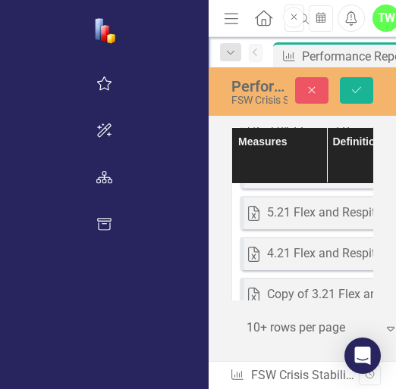
click at [208, 308] on div "Measures Definition Submetrics Monthly Results - Update Columns Data Status - U…" at bounding box center [301, 243] width 187 height 238
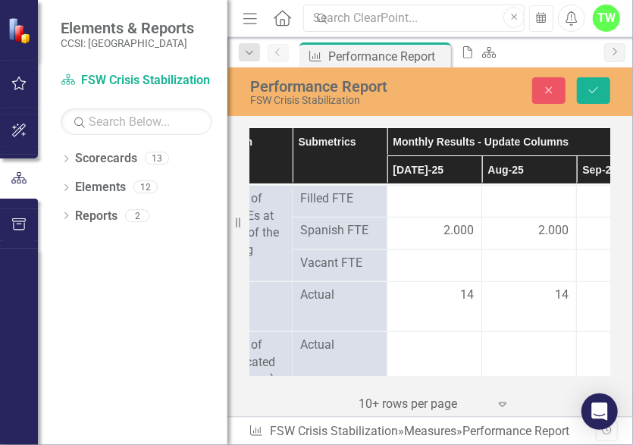
scroll to position [2294, 148]
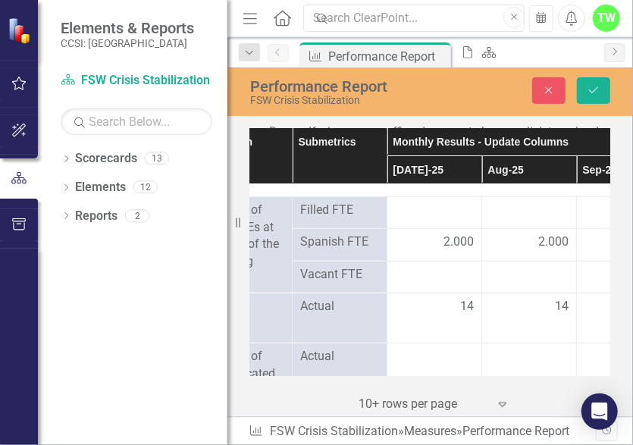
click at [138, 325] on div "Dropdown Scorecards 13 Dropdown Family Services Of Westchester, Inc. FSW Crisis…" at bounding box center [132, 295] width 189 height 299
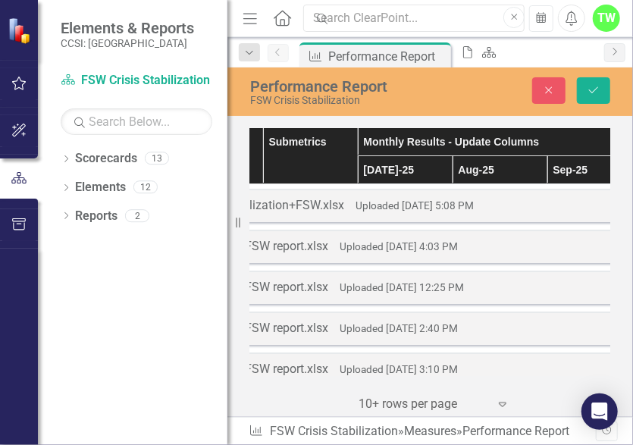
scroll to position [0, 185]
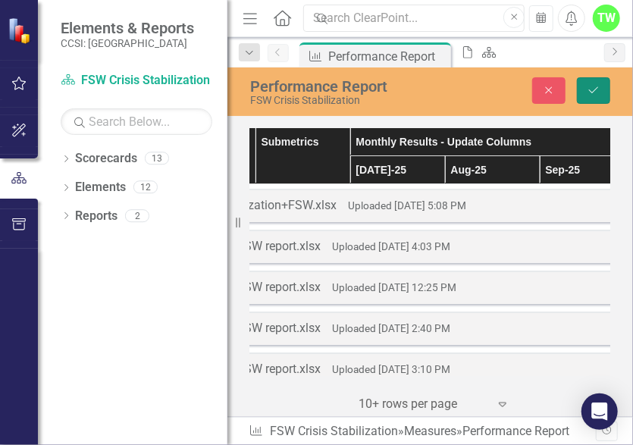
click at [599, 90] on icon "Save" at bounding box center [594, 90] width 14 height 11
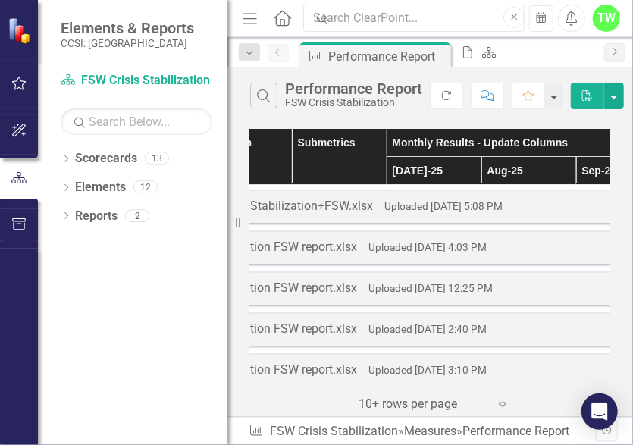
scroll to position [0, 152]
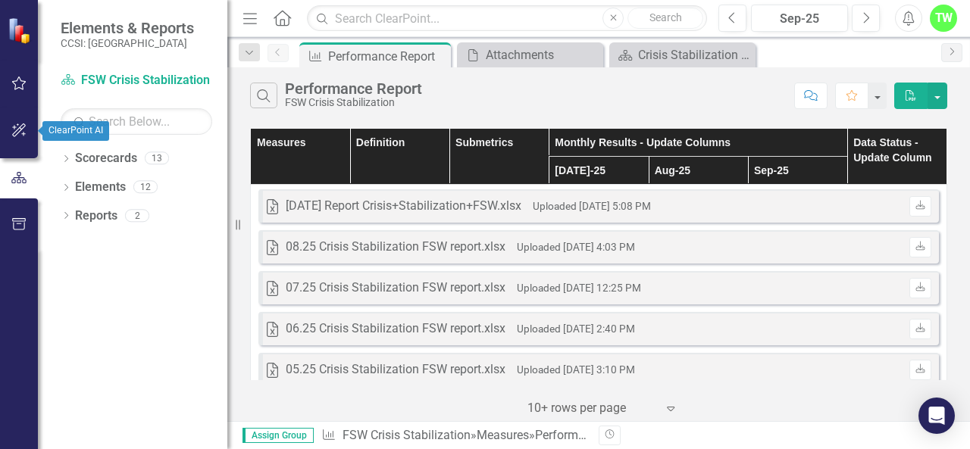
click at [20, 133] on icon "button" at bounding box center [19, 130] width 16 height 12
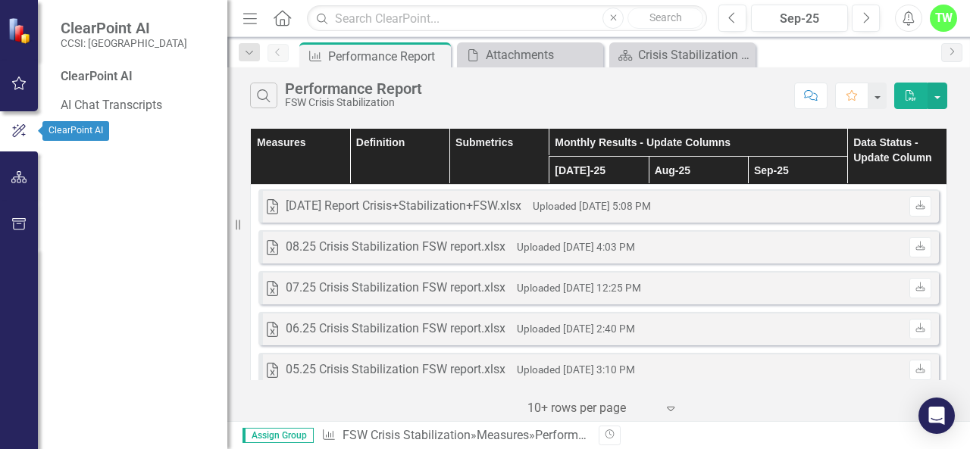
click at [30, 127] on button "button" at bounding box center [19, 131] width 38 height 25
click at [30, 175] on button "button" at bounding box center [19, 178] width 34 height 32
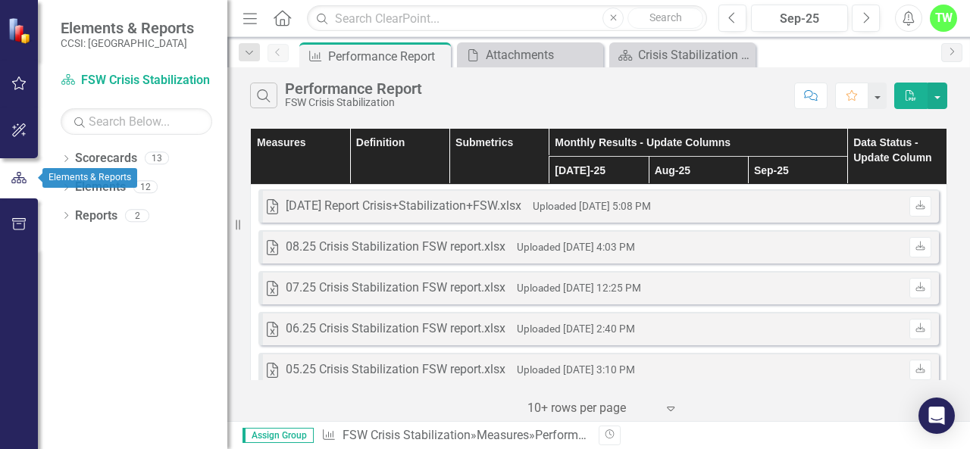
click at [25, 181] on icon "button" at bounding box center [19, 178] width 17 height 14
click at [95, 88] on link "Scorecard FSW Crisis Stabilization" at bounding box center [137, 80] width 152 height 17
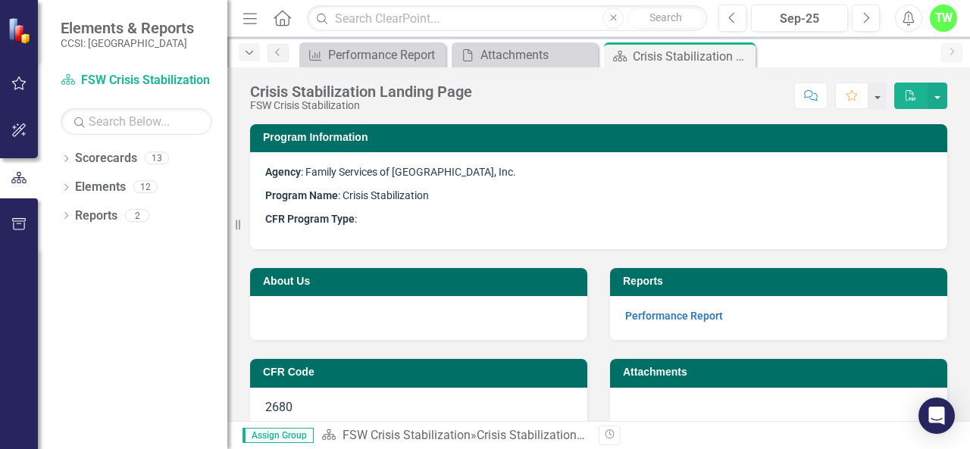
click at [255, 48] on icon "Dropdown" at bounding box center [249, 53] width 14 height 11
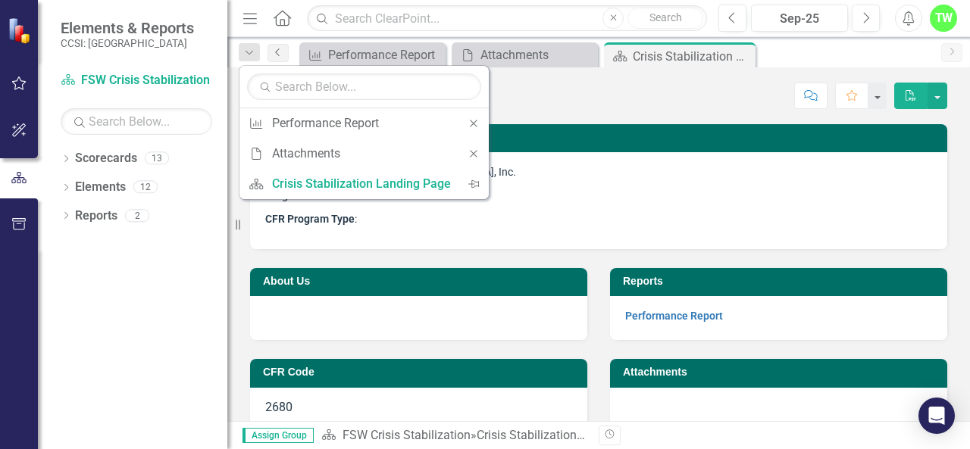
click at [281, 52] on icon "Previous" at bounding box center [278, 52] width 12 height 9
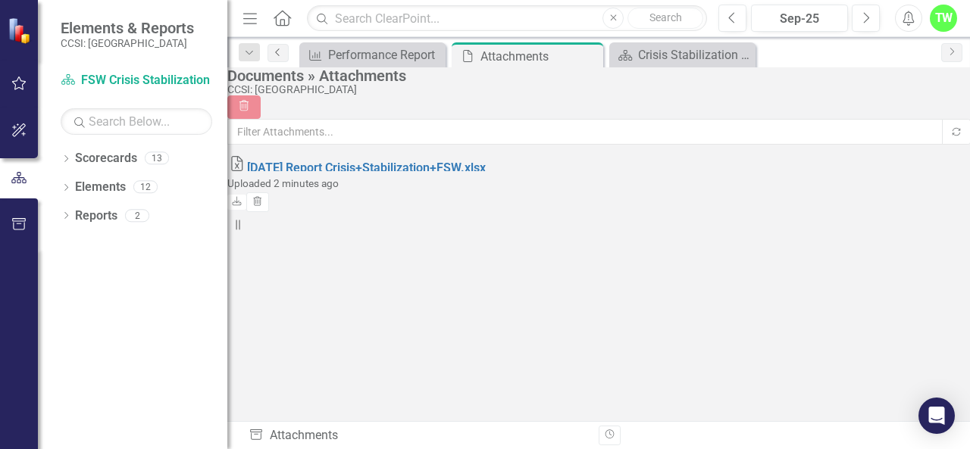
click at [282, 57] on link "Previous" at bounding box center [277, 53] width 21 height 18
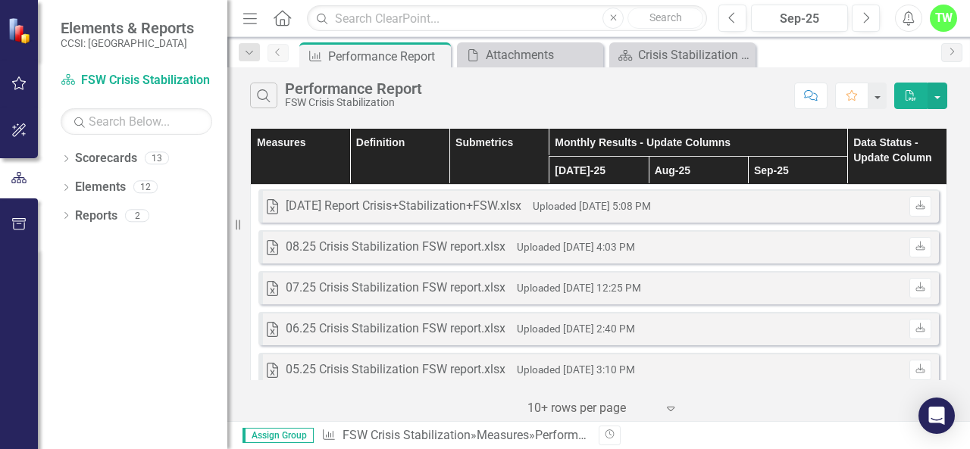
click at [282, 57] on link "Previous" at bounding box center [277, 53] width 21 height 18
click at [280, 52] on icon "Previous" at bounding box center [278, 52] width 12 height 9
click at [106, 187] on link "Elements" at bounding box center [100, 187] width 51 height 17
click at [97, 155] on link "Scorecards" at bounding box center [106, 158] width 62 height 17
click at [19, 44] on div at bounding box center [19, 30] width 38 height 61
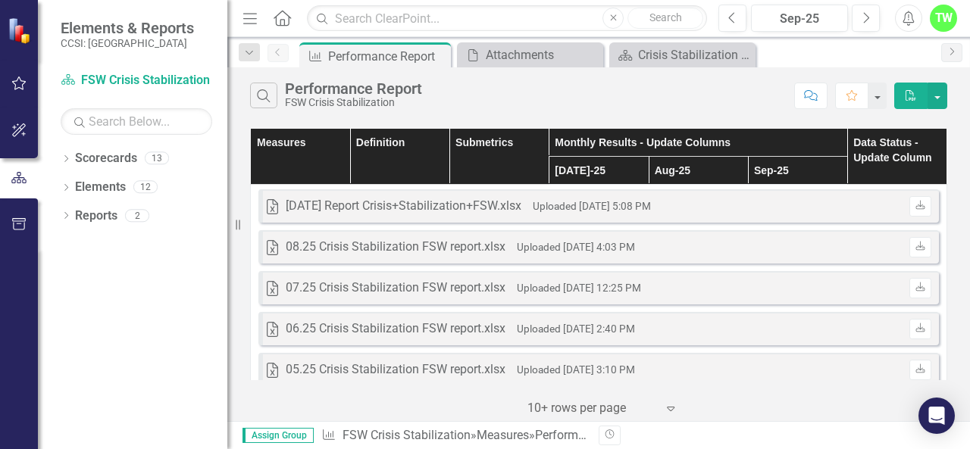
click at [19, 38] on img at bounding box center [21, 30] width 27 height 27
click at [118, 83] on link "Scorecard FSW Crisis Stabilization" at bounding box center [137, 80] width 152 height 17
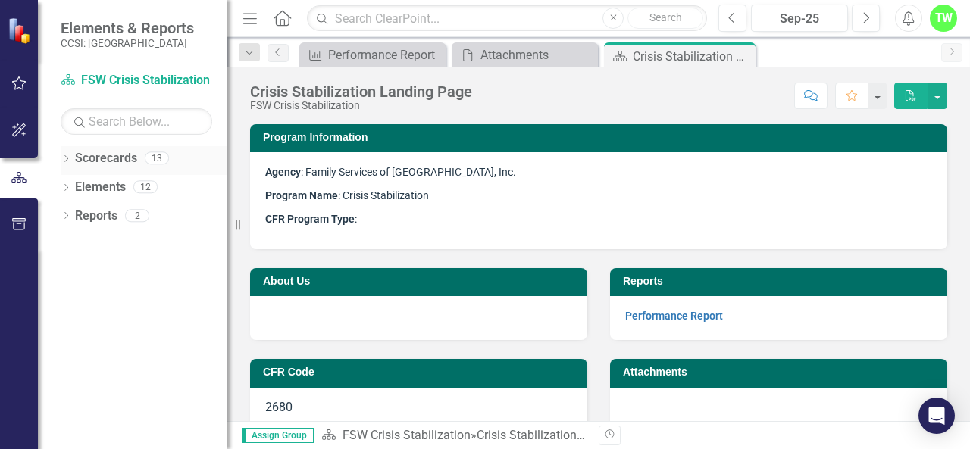
click at [128, 151] on link "Scorecards" at bounding box center [106, 158] width 62 height 17
click at [27, 27] on img at bounding box center [21, 30] width 27 height 27
click at [285, 17] on icon "Home" at bounding box center [282, 18] width 20 height 16
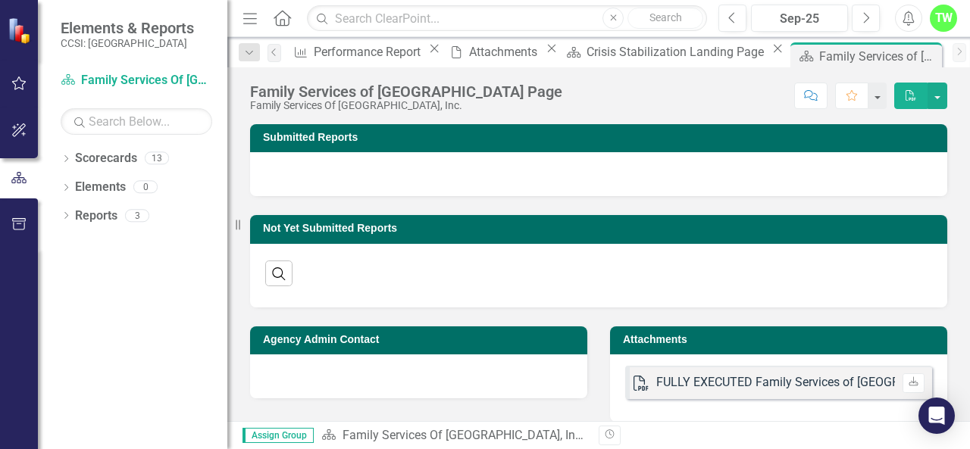
click at [253, 12] on icon "Menu" at bounding box center [250, 18] width 20 height 16
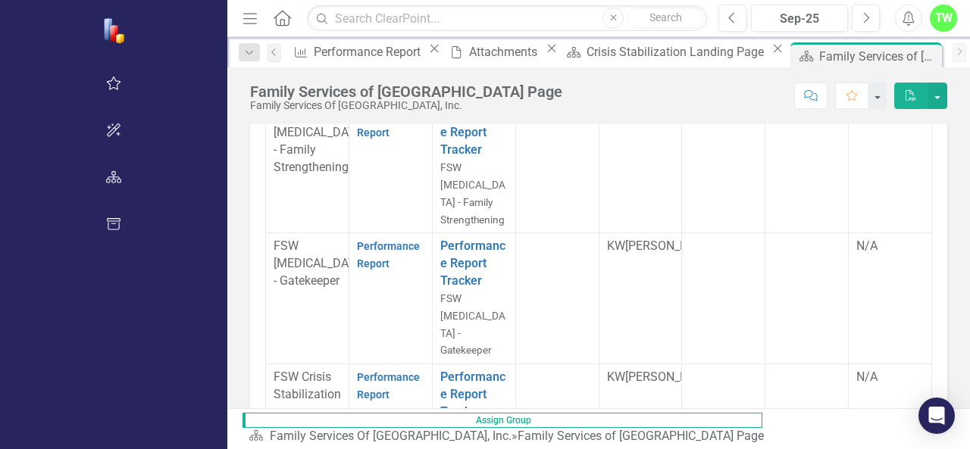
scroll to position [105, 0]
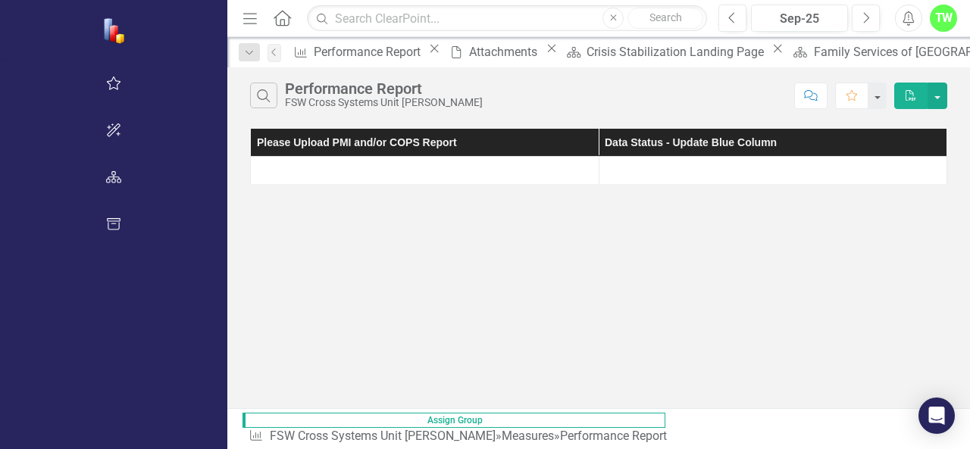
click at [336, 174] on div at bounding box center [424, 170] width 333 height 18
click at [632, 161] on div at bounding box center [773, 170] width 333 height 18
click at [610, 174] on div at bounding box center [773, 170] width 333 height 18
click at [353, 177] on div at bounding box center [424, 170] width 333 height 18
click at [607, 164] on div at bounding box center [773, 170] width 333 height 18
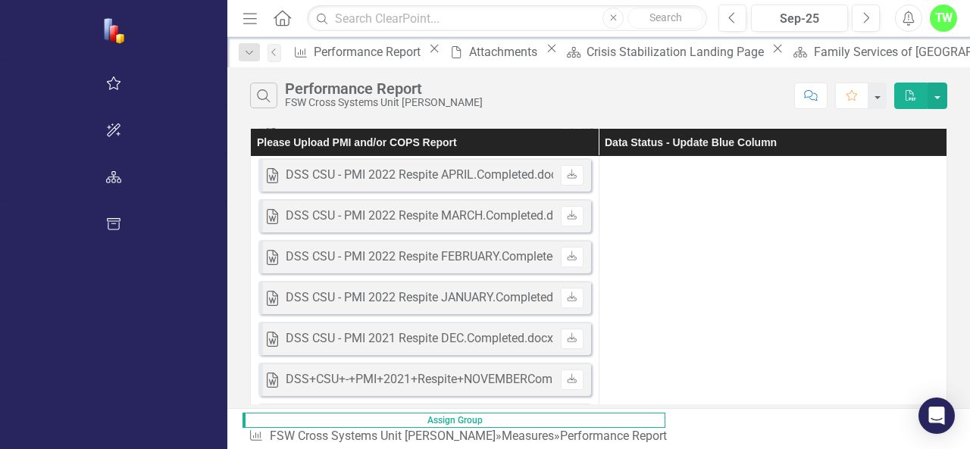
scroll to position [3358, 0]
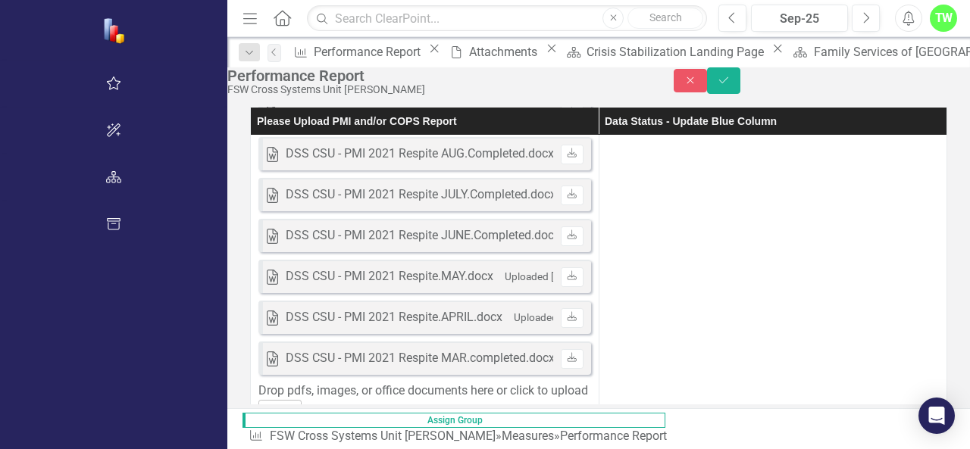
scroll to position [3445, 0]
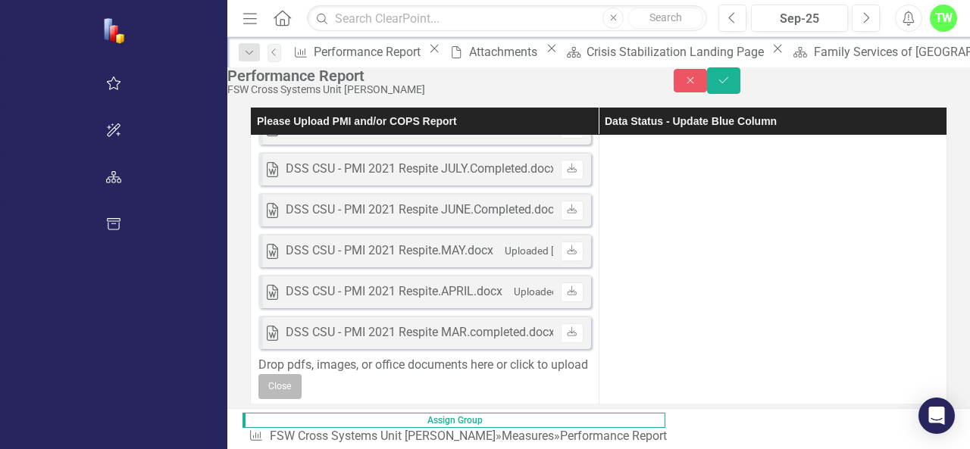
click at [302, 388] on button "Close" at bounding box center [279, 386] width 43 height 24
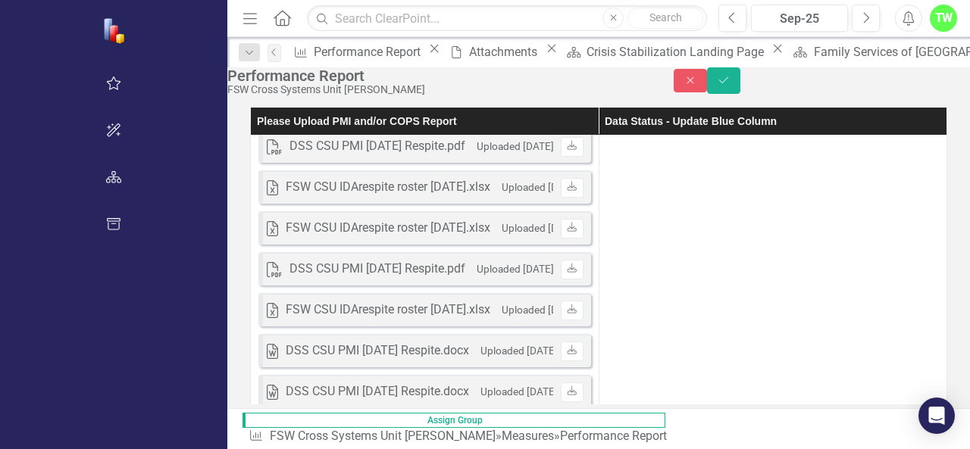
scroll to position [0, 0]
